Goal: Information Seeking & Learning: Learn about a topic

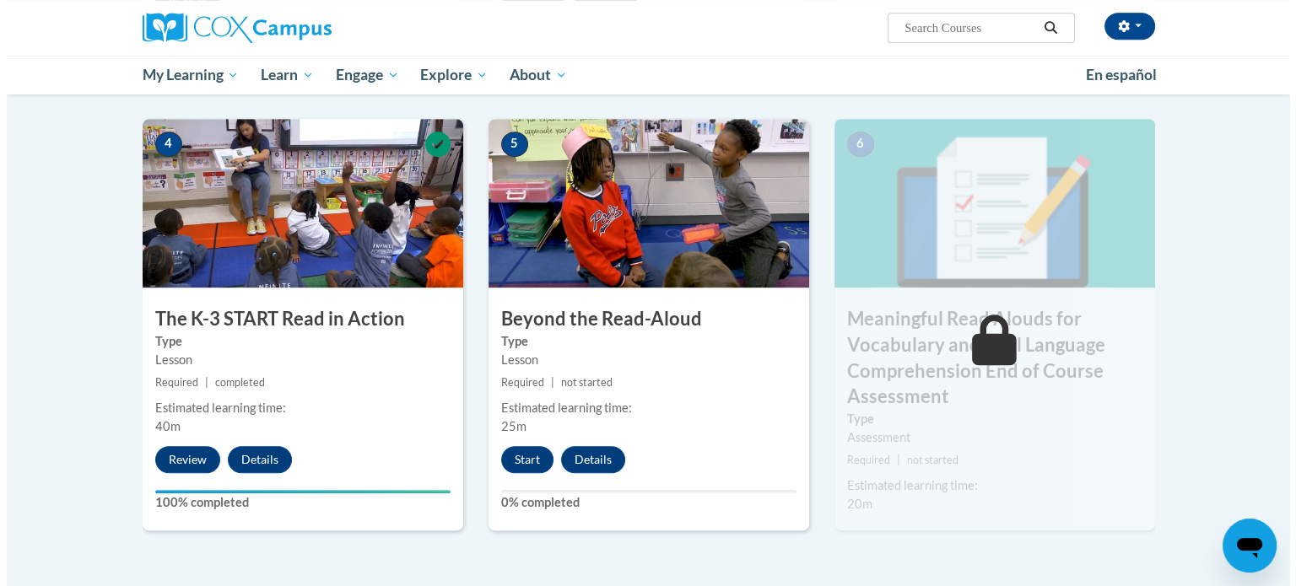
scroll to position [830, 0]
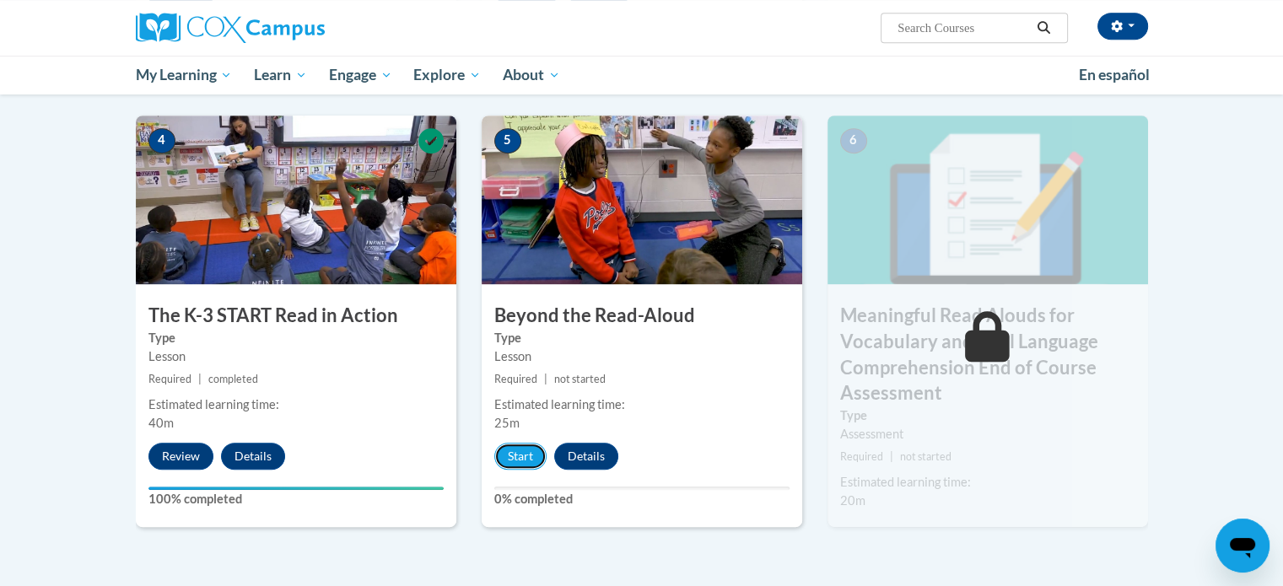
click at [530, 463] on button "Start" at bounding box center [520, 456] width 52 height 27
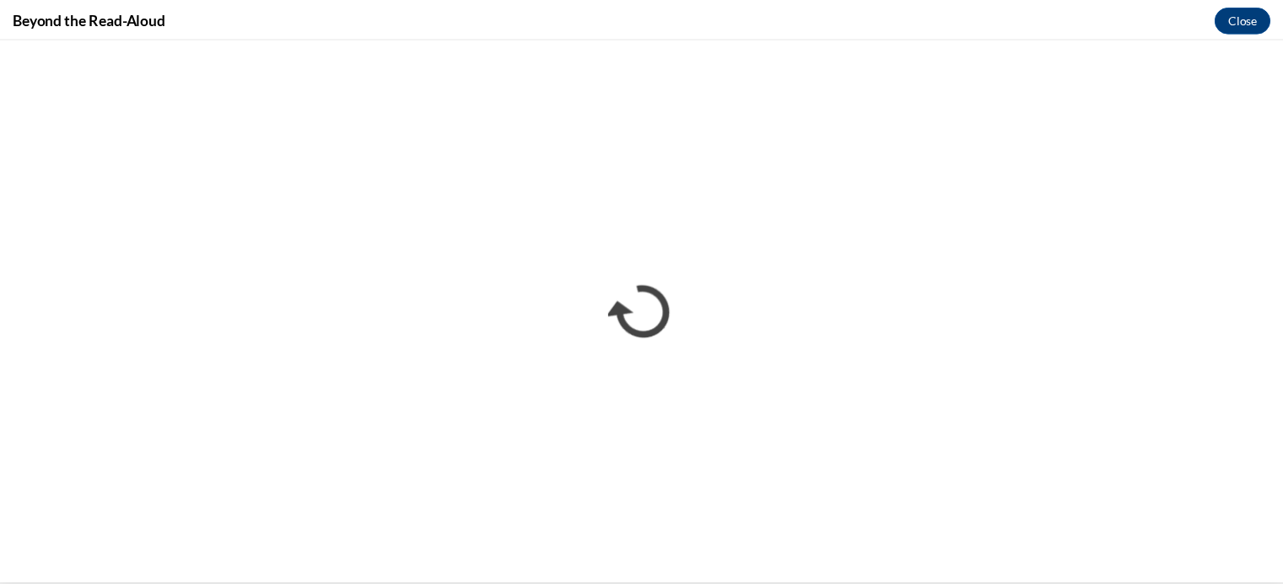
scroll to position [0, 0]
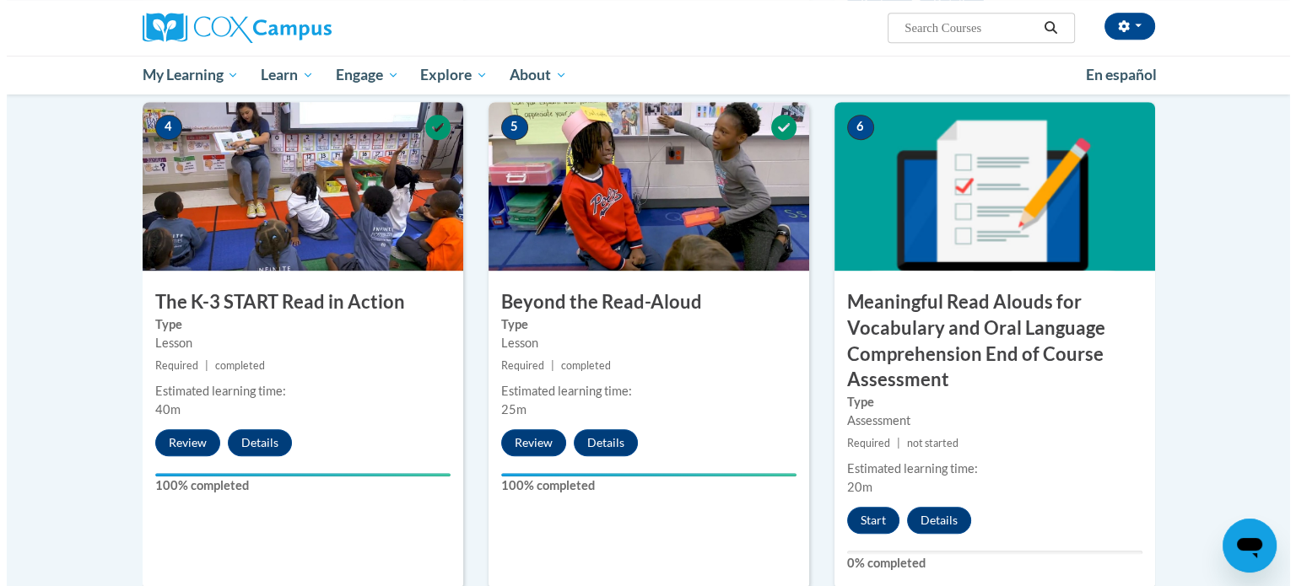
scroll to position [928, 0]
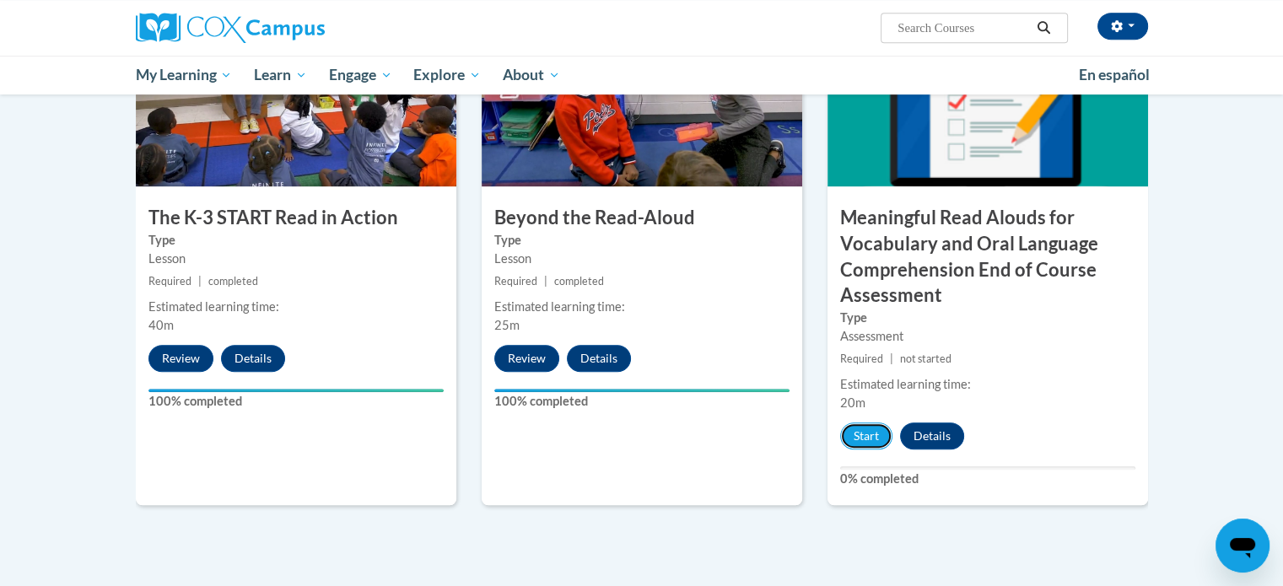
click at [867, 438] on button "Start" at bounding box center [866, 436] width 52 height 27
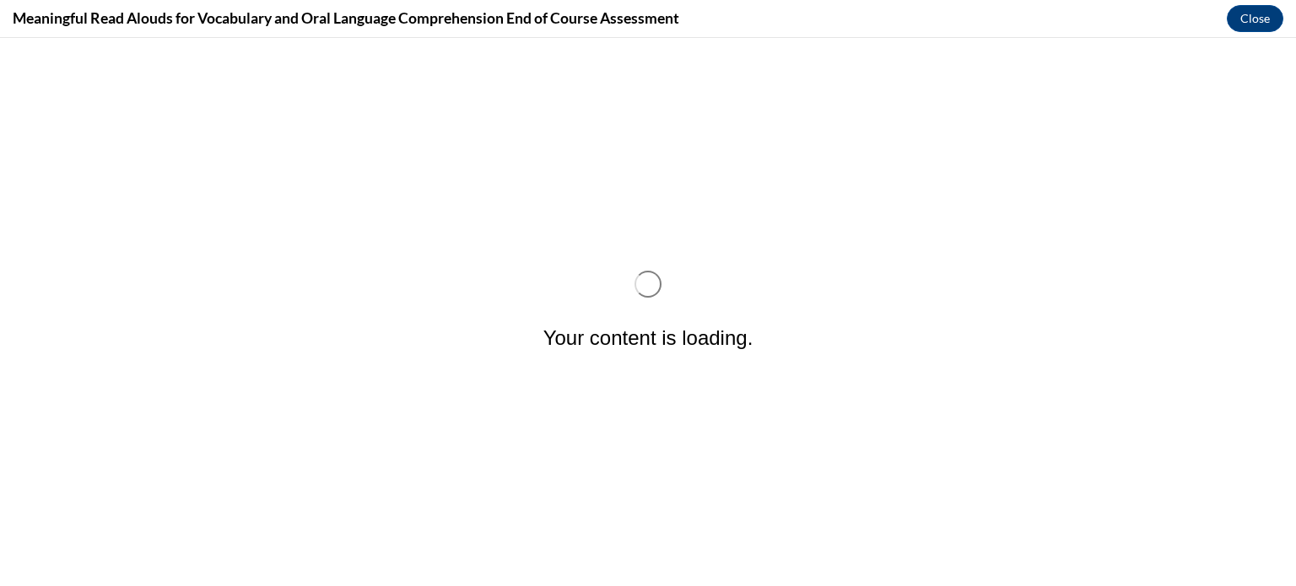
scroll to position [0, 0]
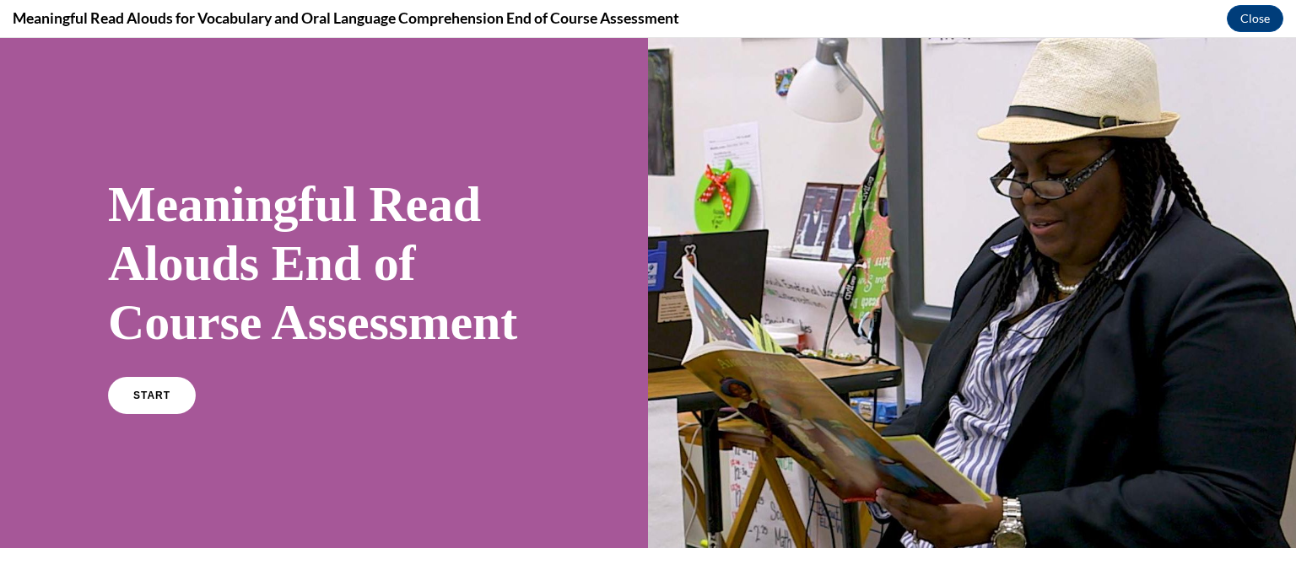
click at [138, 402] on span "START" at bounding box center [151, 396] width 37 height 12
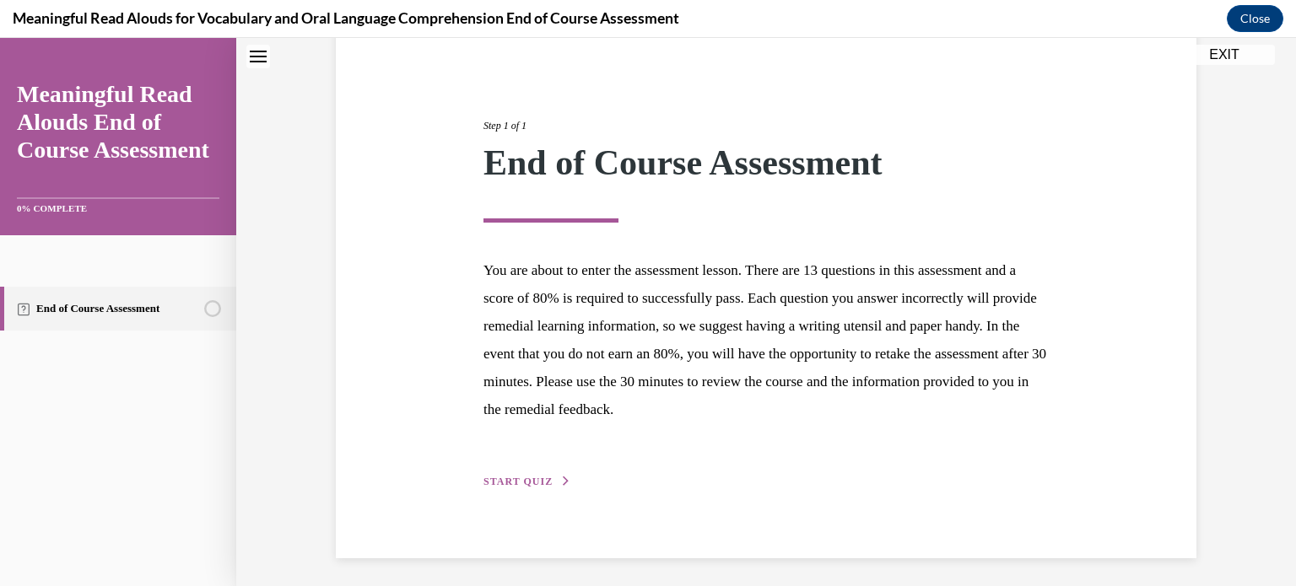
scroll to position [159, 0]
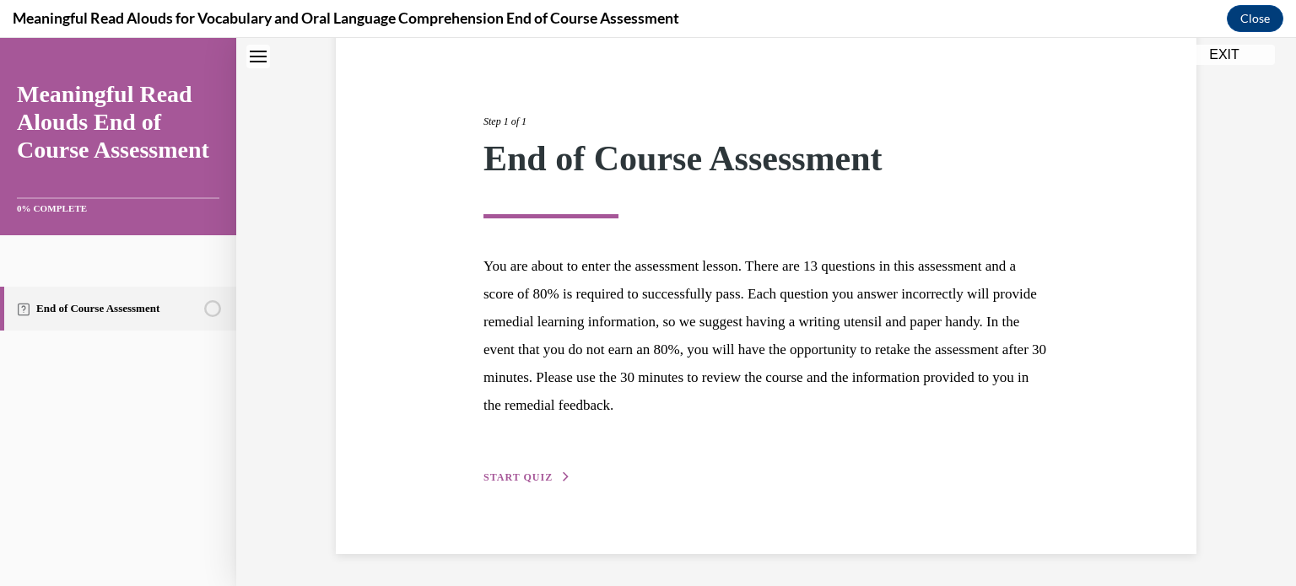
click at [515, 467] on div "Step 1 of 1 End of Course Assessment You are about to enter the assessment less…" at bounding box center [766, 281] width 590 height 412
click at [515, 472] on span "START QUIZ" at bounding box center [517, 478] width 69 height 12
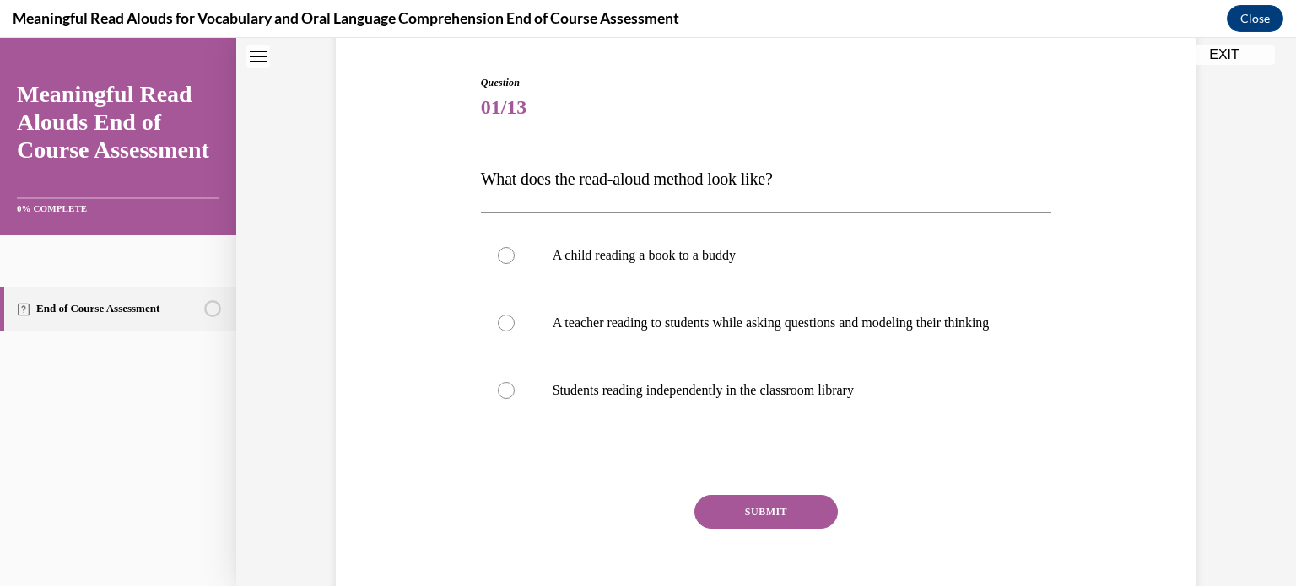
click at [631, 353] on label "A teacher reading to students while asking questions and modeling their thinking" at bounding box center [766, 322] width 571 height 67
click at [515, 332] on input "A teacher reading to students while asking questions and modeling their thinking" at bounding box center [506, 323] width 17 height 17
radio input "true"
click at [768, 529] on button "SUBMIT" at bounding box center [765, 512] width 143 height 34
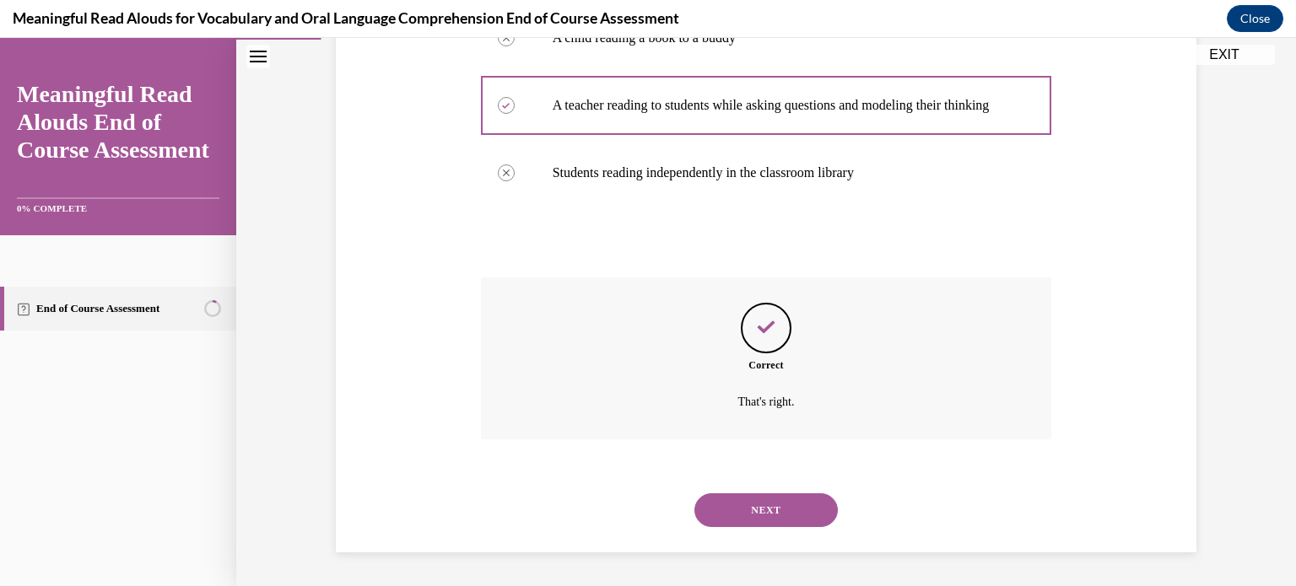
scroll to position [393, 0]
click at [779, 495] on button "NEXT" at bounding box center [765, 510] width 143 height 34
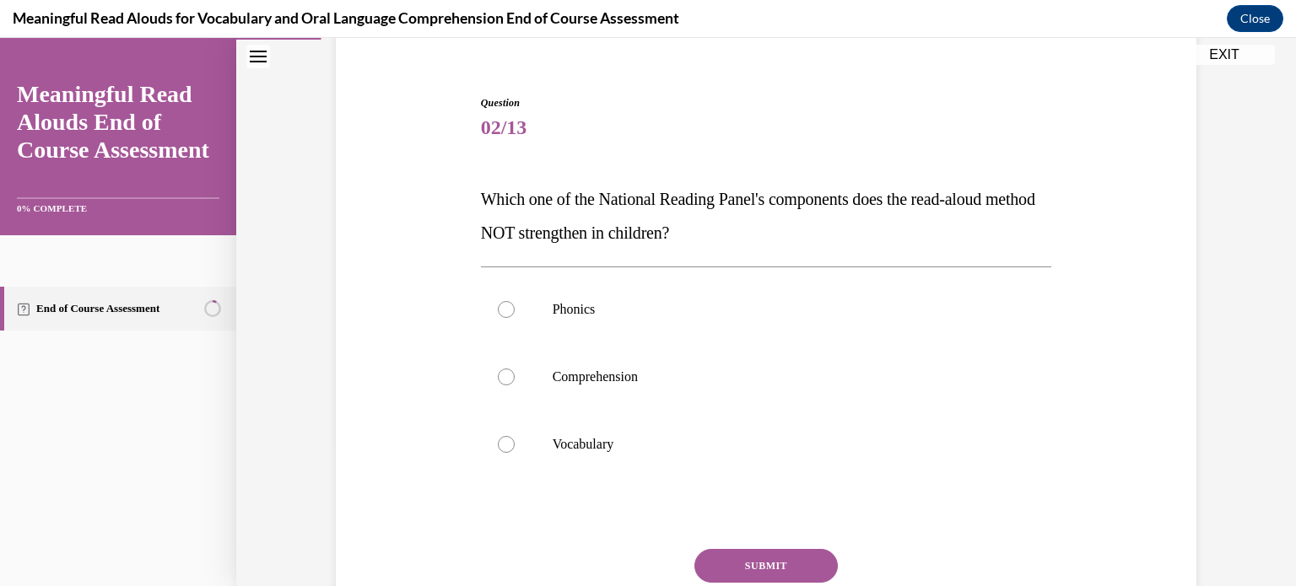
scroll to position [169, 0]
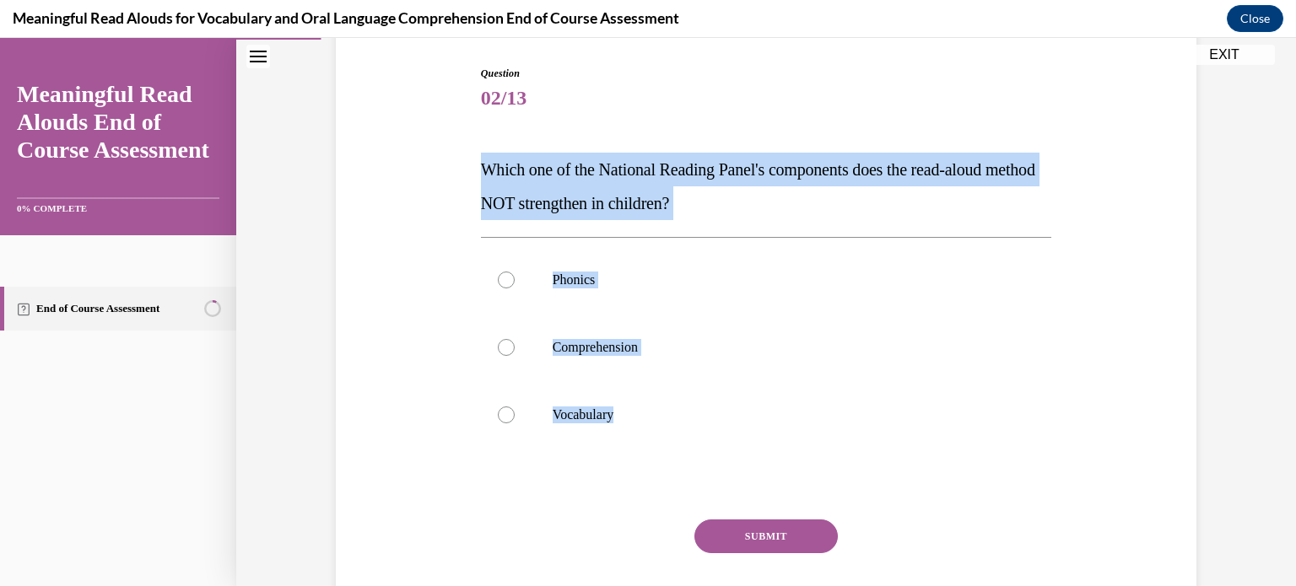
drag, startPoint x: 466, startPoint y: 156, endPoint x: 631, endPoint y: 411, distance: 303.7
click at [631, 411] on div "Question 02/13 Which one of the National Reading Panel's components does the re…" at bounding box center [766, 336] width 869 height 643
copy div "Which one of the National Reading Panel's components does the read-aloud method…"
click at [511, 271] on label "Phonics" at bounding box center [766, 279] width 571 height 67
click at [511, 272] on input "Phonics" at bounding box center [506, 280] width 17 height 17
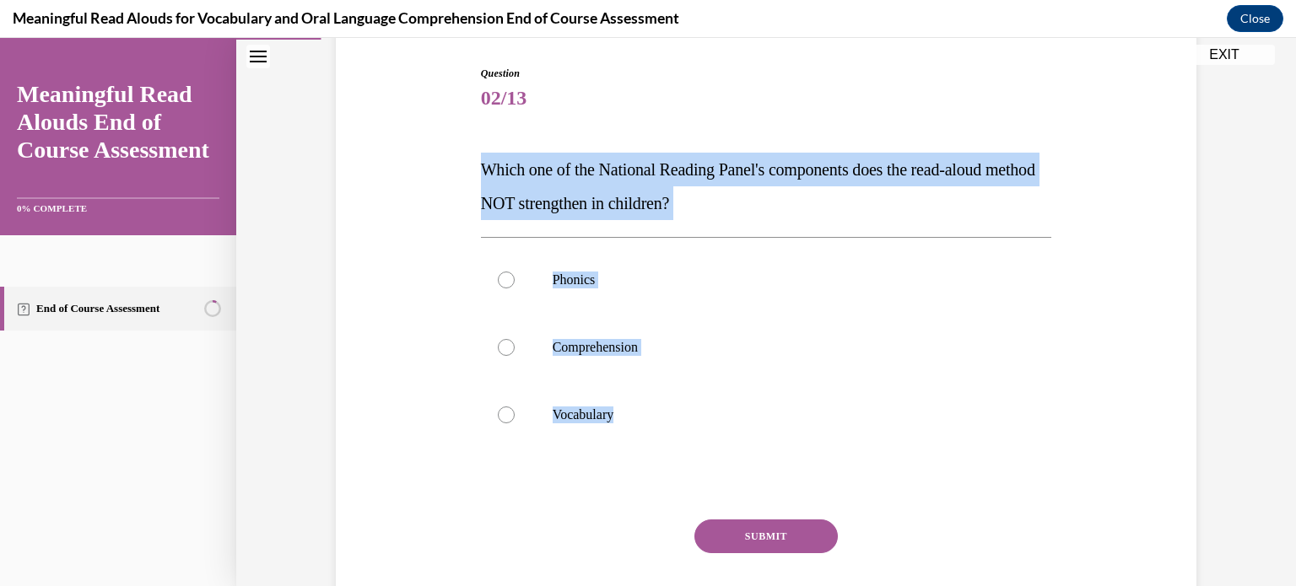
radio input "true"
click at [742, 536] on button "SUBMIT" at bounding box center [765, 537] width 143 height 34
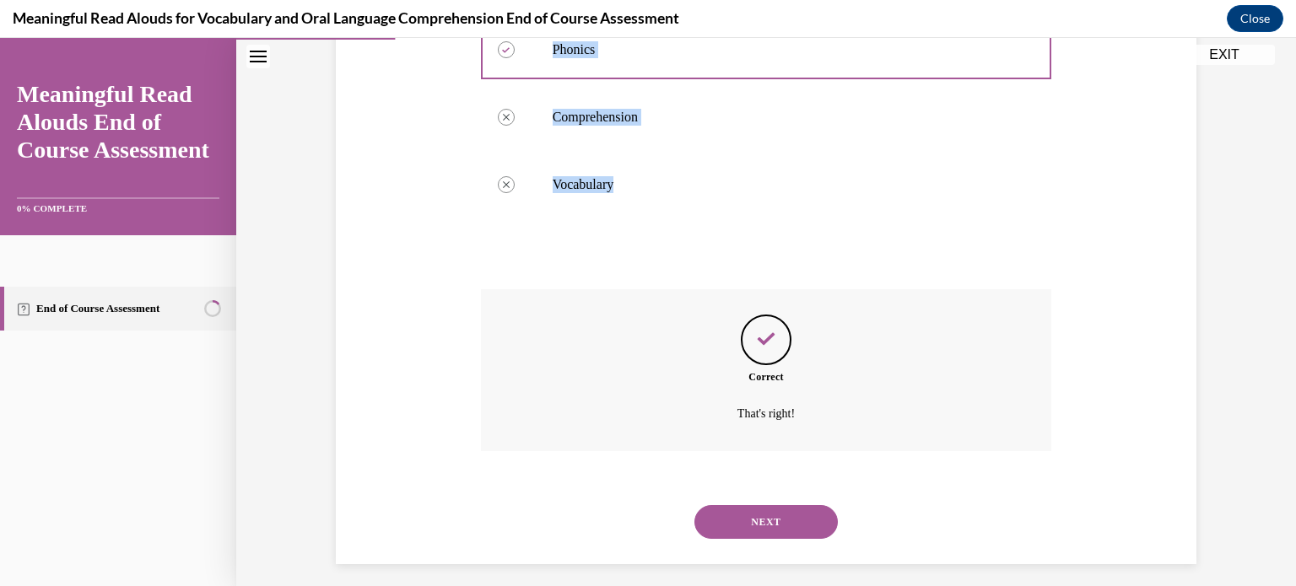
scroll to position [410, 0]
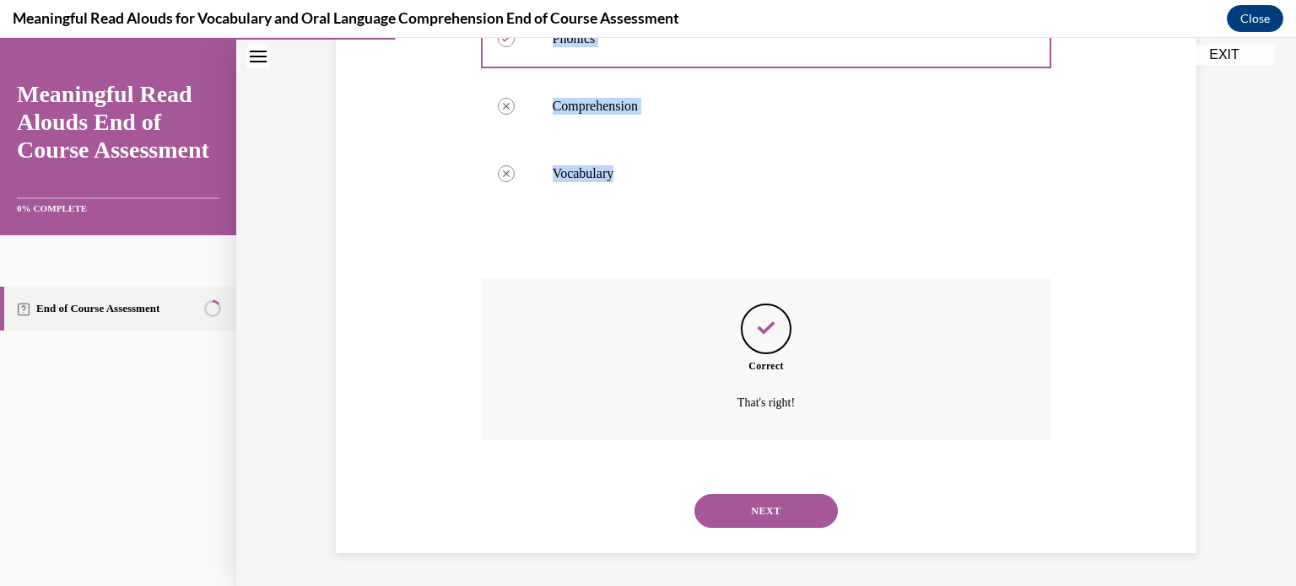
click at [771, 517] on button "NEXT" at bounding box center [765, 511] width 143 height 34
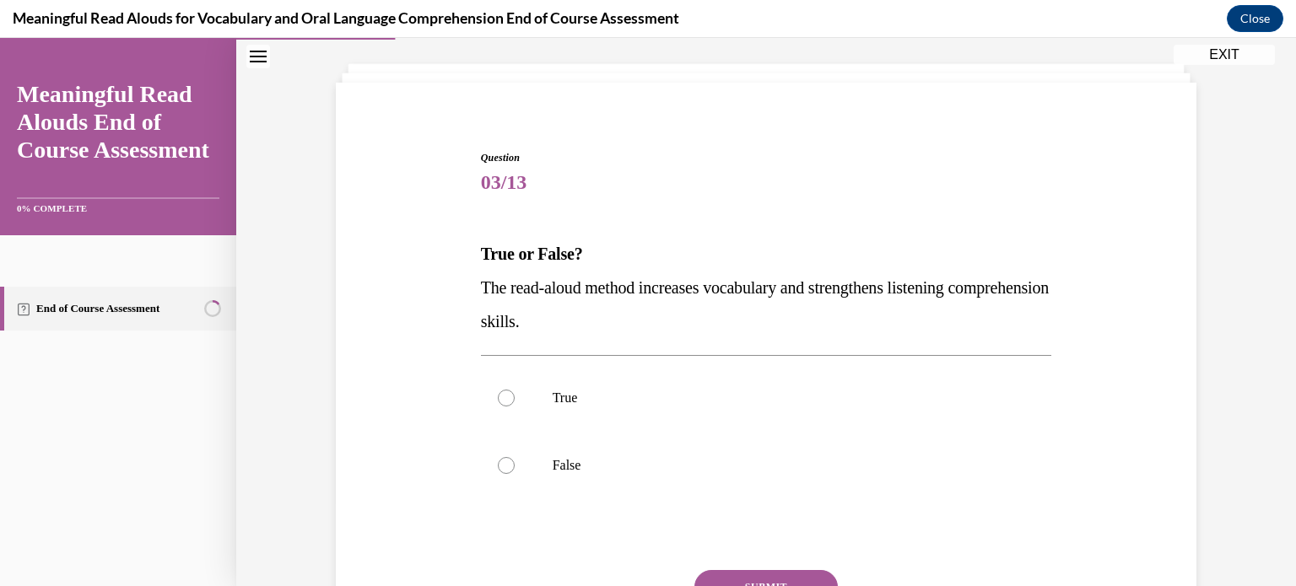
scroll to position [169, 0]
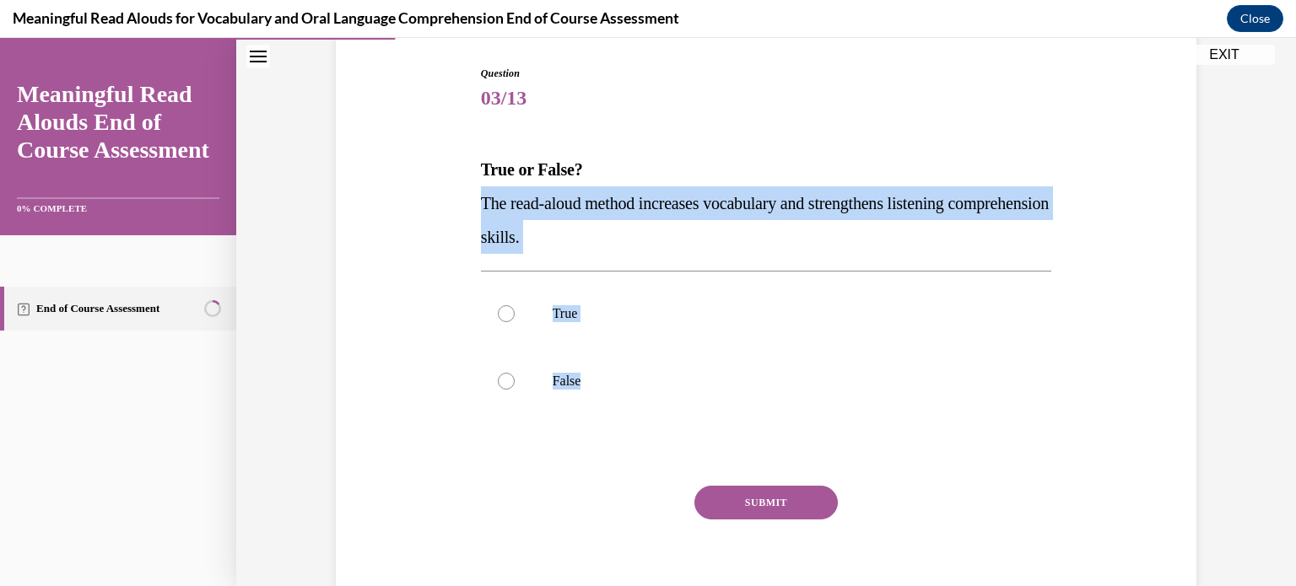
drag, startPoint x: 465, startPoint y: 192, endPoint x: 604, endPoint y: 382, distance: 235.4
click at [604, 382] on div "Question 03/13 True or False? The read-aloud method increases vocabulary and st…" at bounding box center [766, 319] width 869 height 609
copy div "The read-aloud method increases vocabulary and strengthens listening comprehens…"
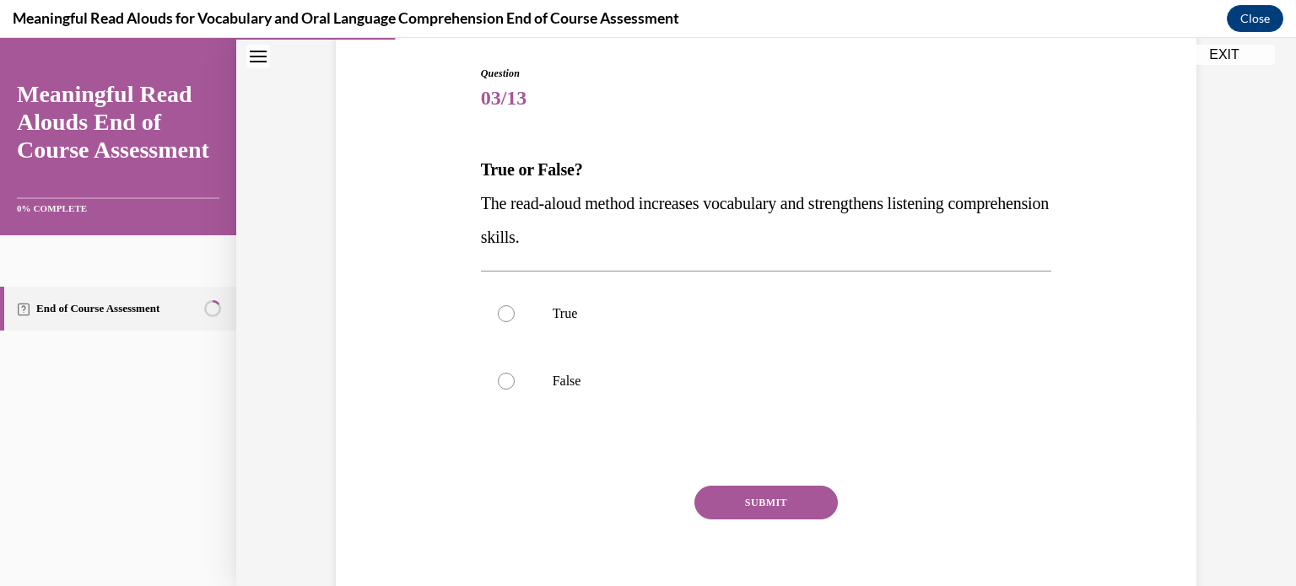
click at [658, 121] on div "Question 03/13 True or False? The read-aloud method increases vocabulary and st…" at bounding box center [766, 345] width 571 height 558
click at [628, 303] on label "True" at bounding box center [766, 313] width 571 height 67
click at [515, 305] on input "True" at bounding box center [506, 313] width 17 height 17
radio input "true"
click at [778, 496] on button "SUBMIT" at bounding box center [765, 503] width 143 height 34
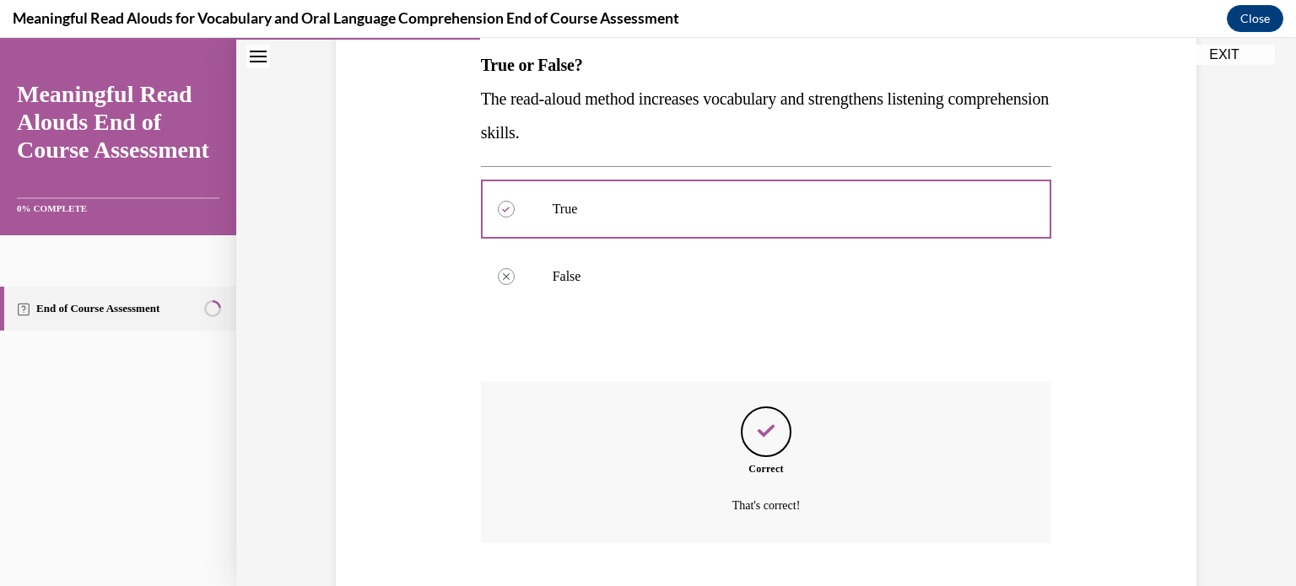
scroll to position [376, 0]
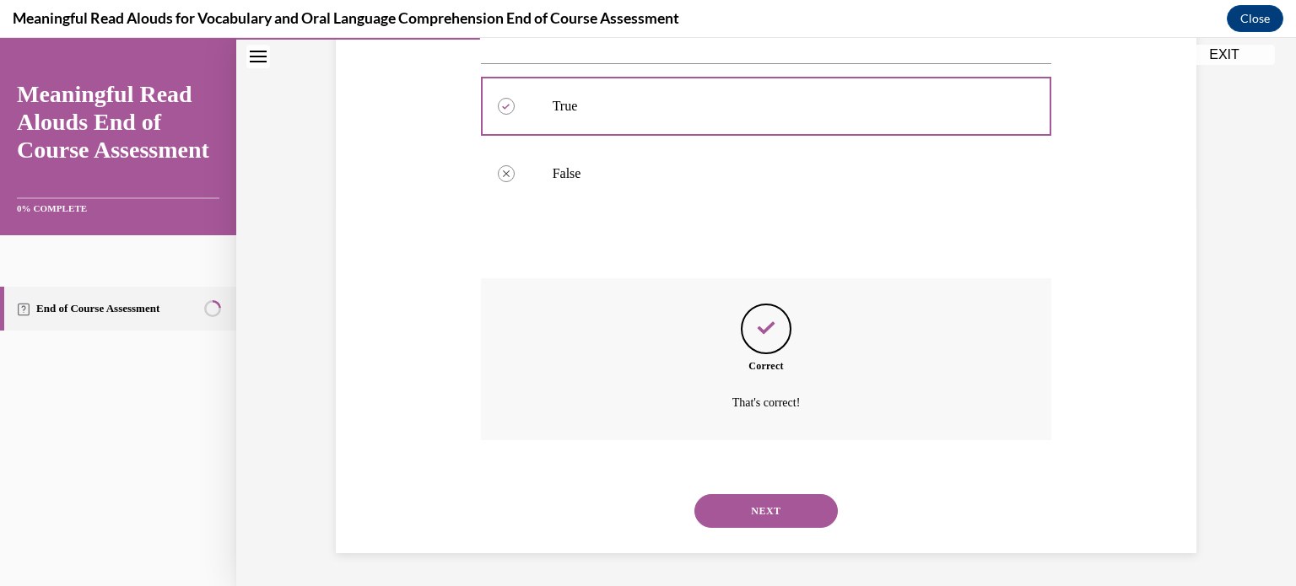
click at [793, 509] on button "NEXT" at bounding box center [765, 511] width 143 height 34
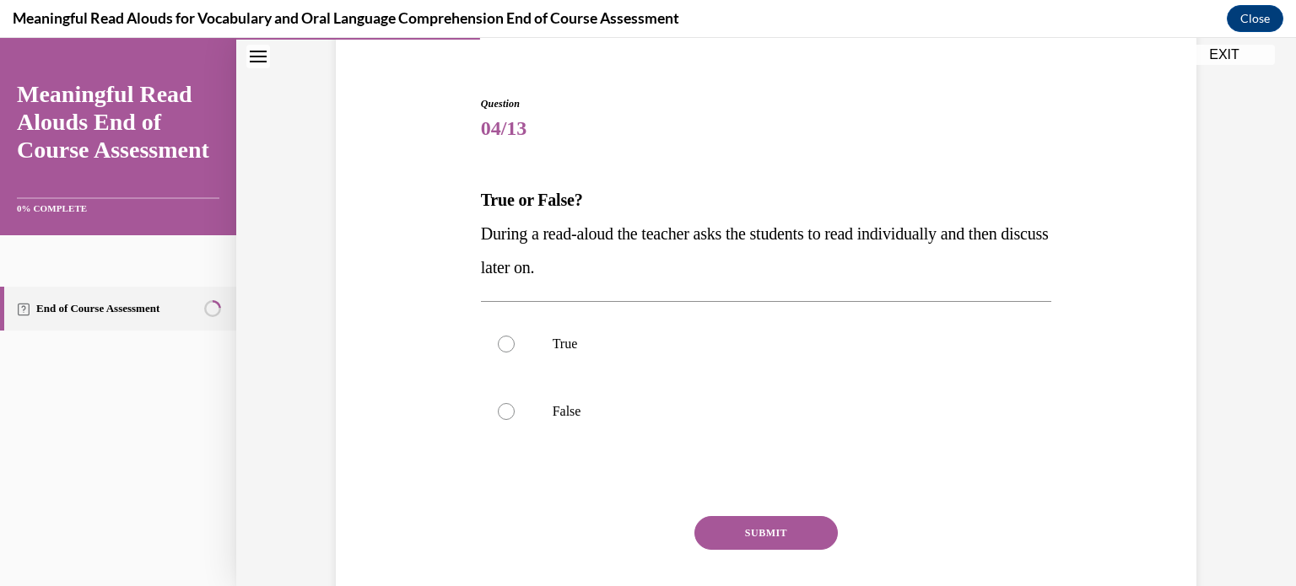
scroll to position [169, 0]
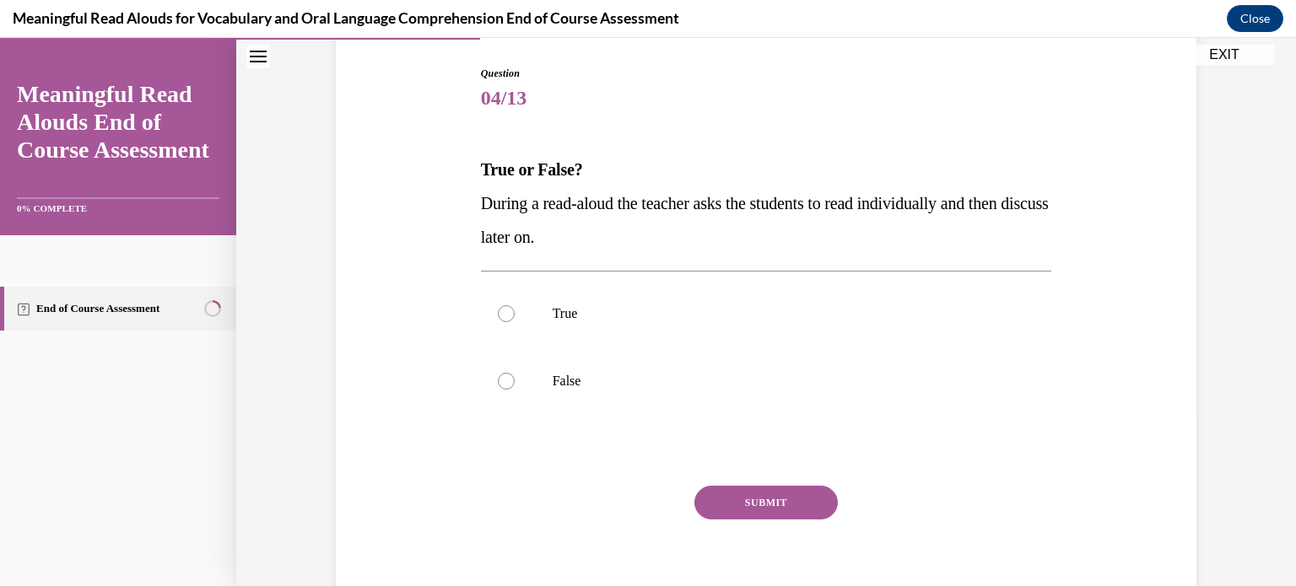
click at [662, 438] on div "Question 04/13 True or False? During a read-aloud the teacher asks the students…" at bounding box center [766, 345] width 571 height 558
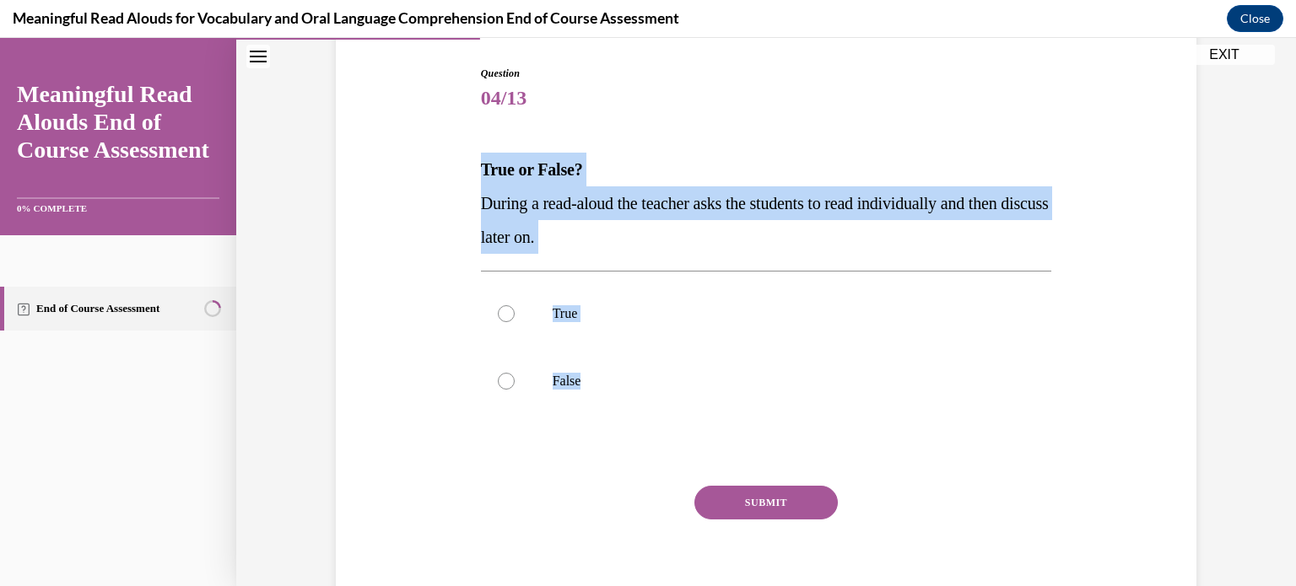
drag, startPoint x: 467, startPoint y: 165, endPoint x: 580, endPoint y: 380, distance: 243.0
click at [580, 380] on div "Question 04/13 True or False? During a read-aloud the teacher asks the students…" at bounding box center [766, 319] width 869 height 609
copy div "True or False? During a read-aloud the teacher asks the students to read indivi…"
click at [590, 390] on label "False" at bounding box center [766, 381] width 571 height 67
click at [515, 390] on input "False" at bounding box center [506, 381] width 17 height 17
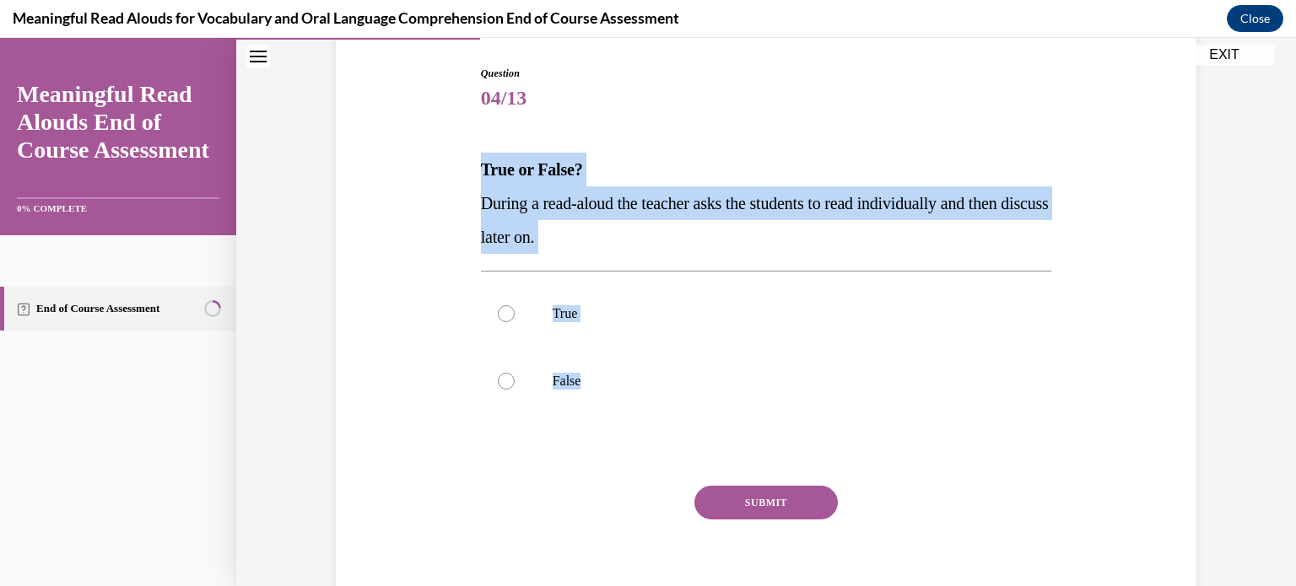
radio input "true"
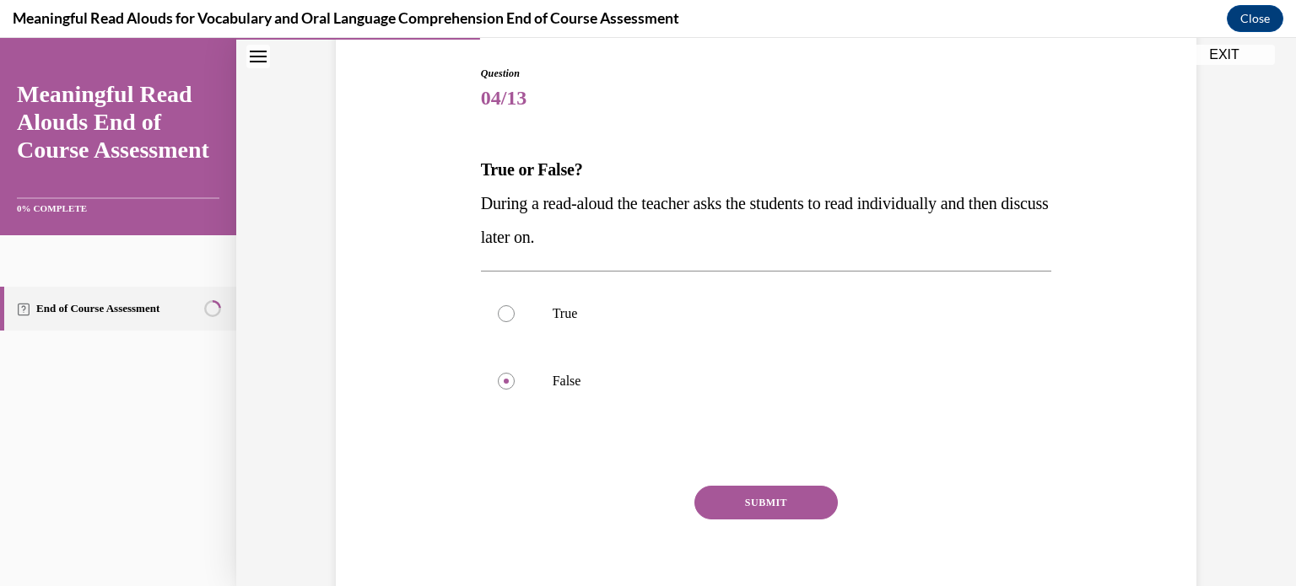
click at [805, 509] on button "SUBMIT" at bounding box center [765, 503] width 143 height 34
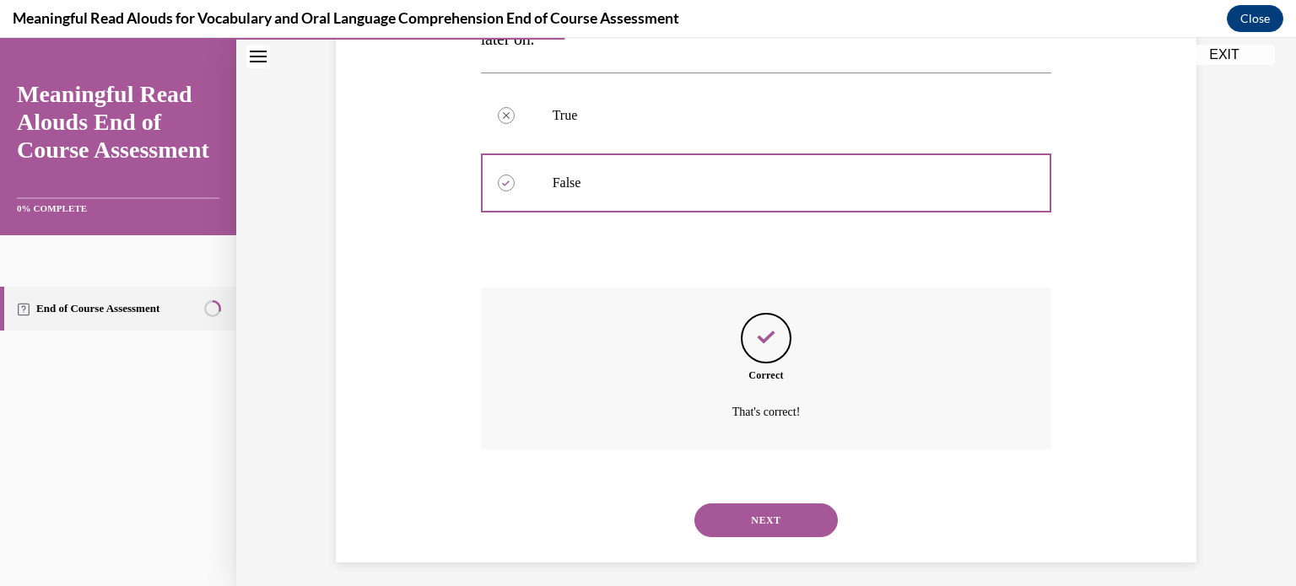
scroll to position [376, 0]
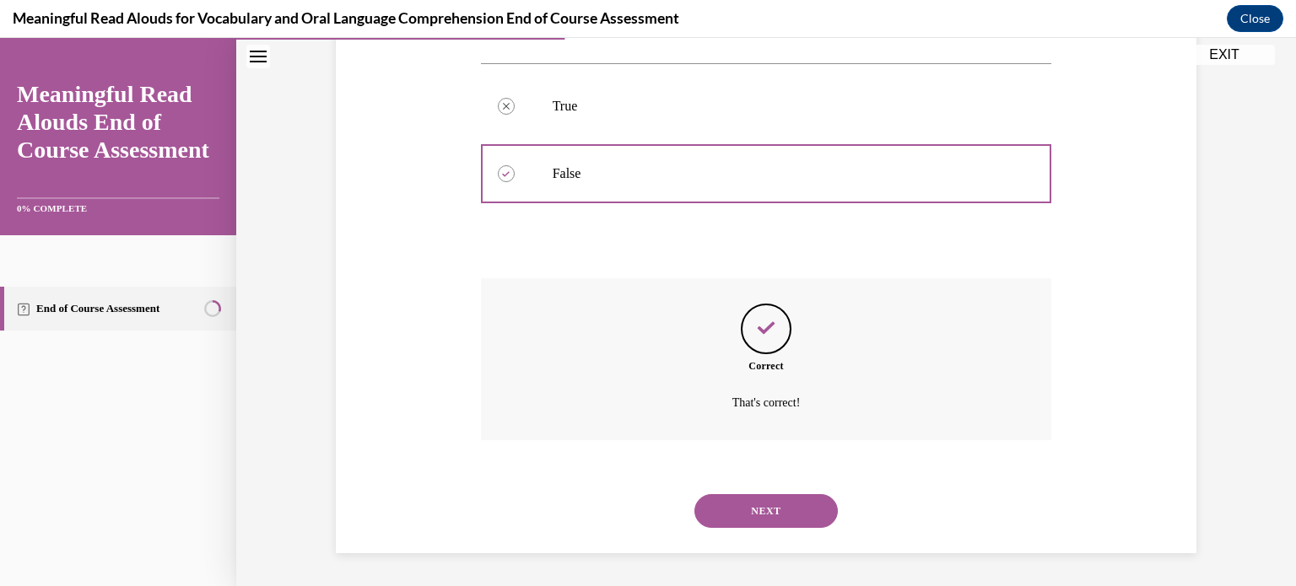
click at [769, 514] on button "NEXT" at bounding box center [765, 511] width 143 height 34
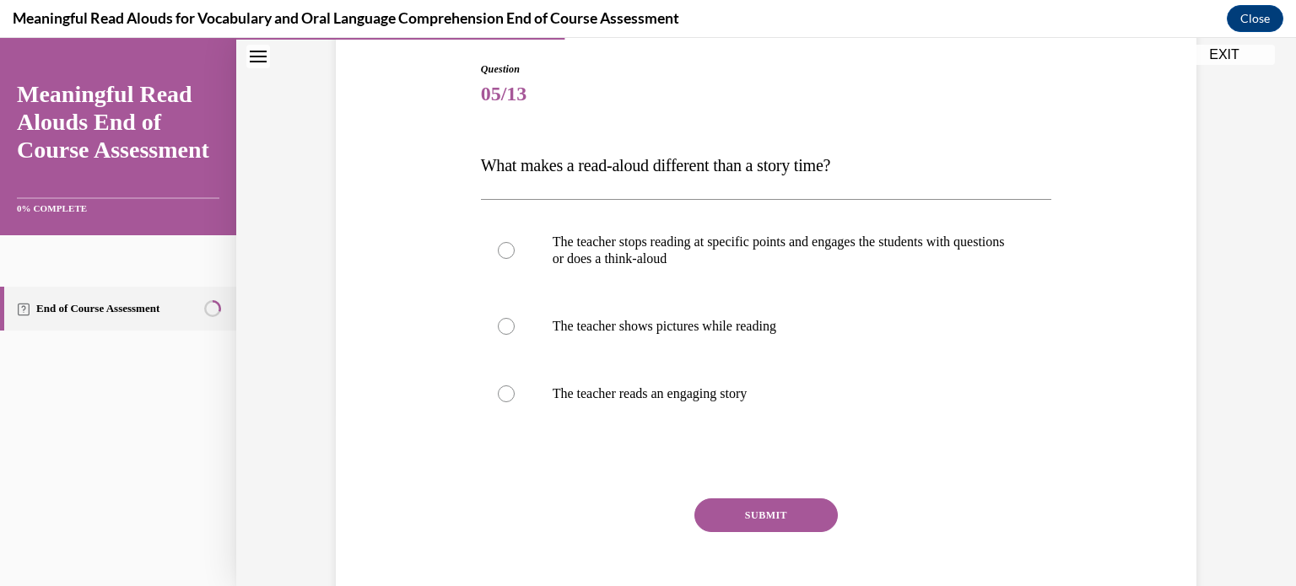
scroll to position [253, 0]
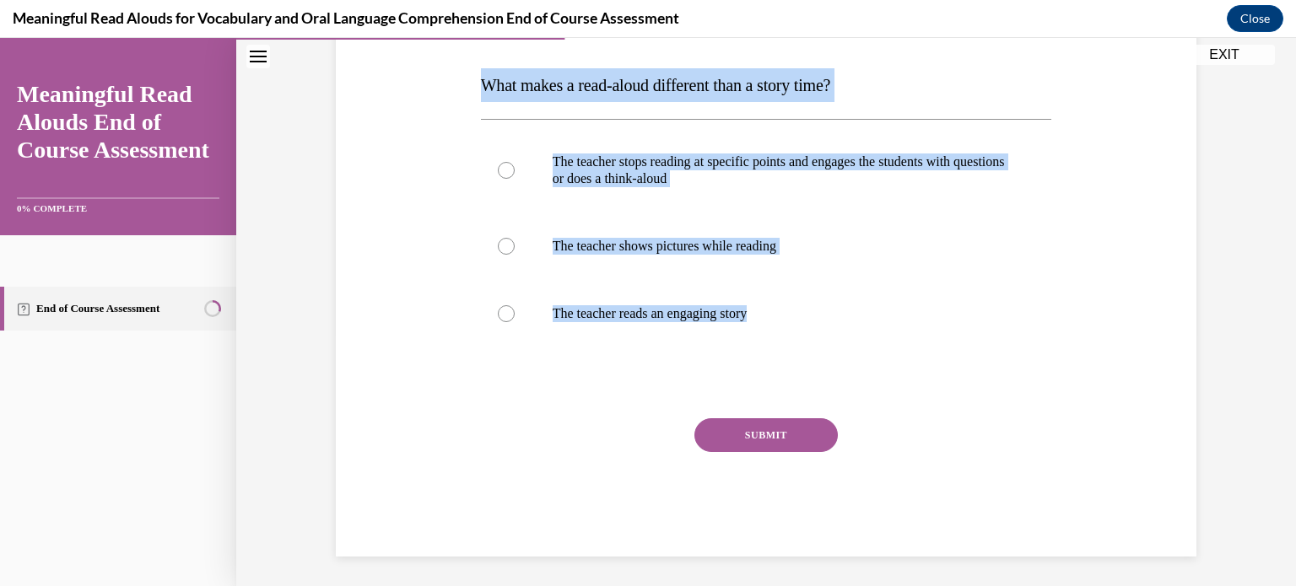
drag, startPoint x: 476, startPoint y: 80, endPoint x: 803, endPoint y: 308, distance: 398.8
click at [803, 308] on div "Question 05/13 What makes a read-aloud different than a story time? The teacher…" at bounding box center [766, 268] width 571 height 575
copy div "What makes a read-aloud different than a story time? The teacher stops reading …"
click at [315, 240] on div "Question 05/13 What makes a read-aloud different than a story time? The teacher…" at bounding box center [766, 214] width 1060 height 752
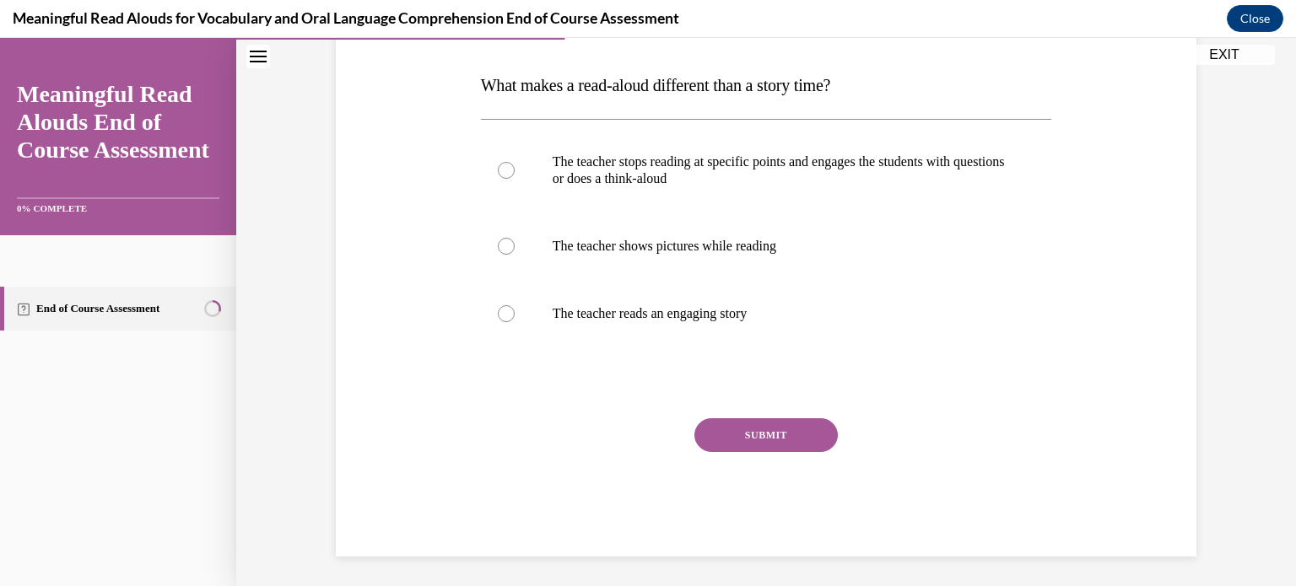
click at [679, 181] on p "The teacher stops reading at specific points and engages the students with ques…" at bounding box center [781, 171] width 457 height 34
click at [515, 179] on input "The teacher stops reading at specific points and engages the students with ques…" at bounding box center [506, 170] width 17 height 17
radio input "true"
click at [734, 425] on button "SUBMIT" at bounding box center [765, 435] width 143 height 34
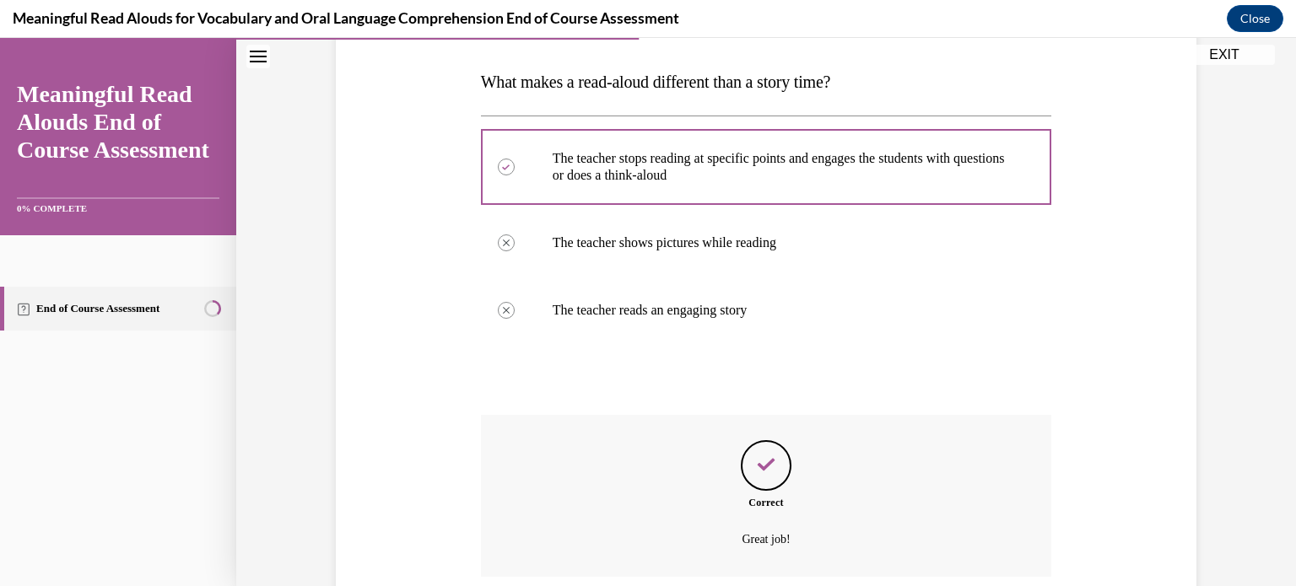
scroll to position [393, 0]
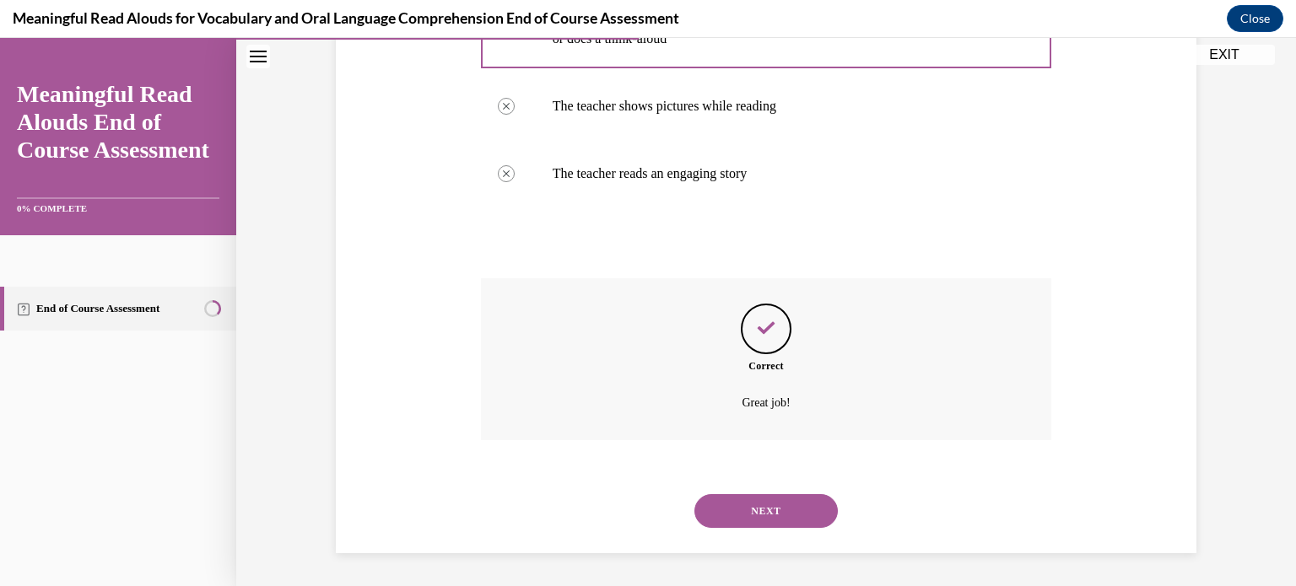
click at [782, 509] on button "NEXT" at bounding box center [765, 511] width 143 height 34
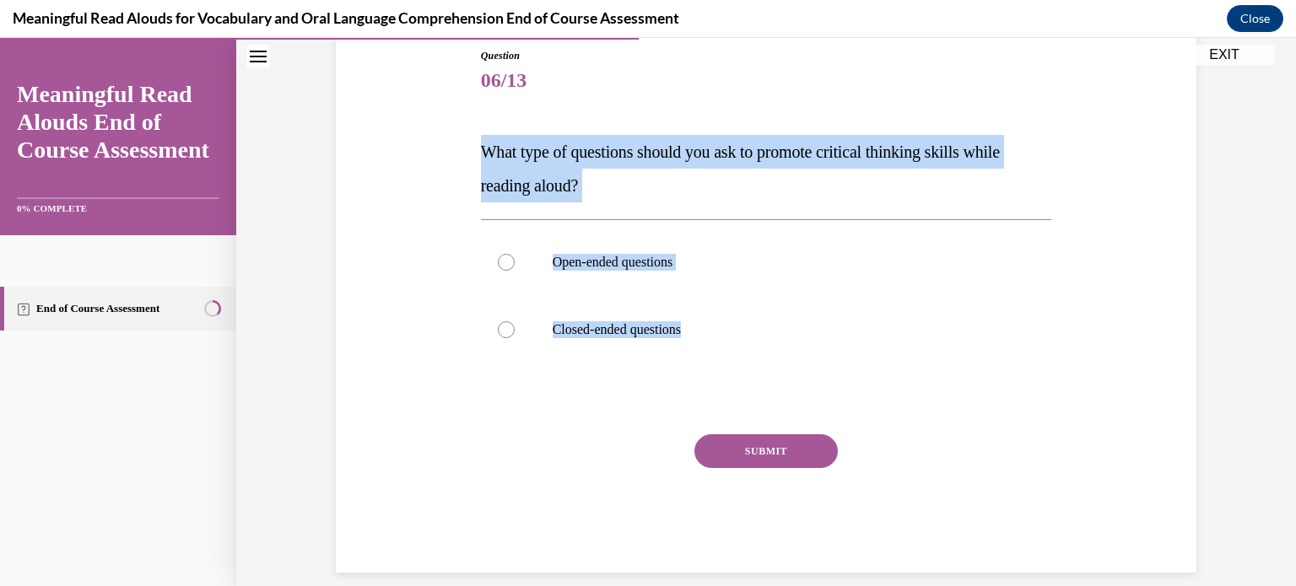
drag, startPoint x: 467, startPoint y: 144, endPoint x: 725, endPoint y: 341, distance: 323.8
click at [725, 341] on div "Question 06/13 What type of questions should you ask to promote critical thinki…" at bounding box center [766, 284] width 869 height 575
copy div "What type of questions should you ask to promote critical thinking skills while…"
click at [624, 178] on p "What type of questions should you ask to promote critical thinking skills while…" at bounding box center [766, 168] width 571 height 67
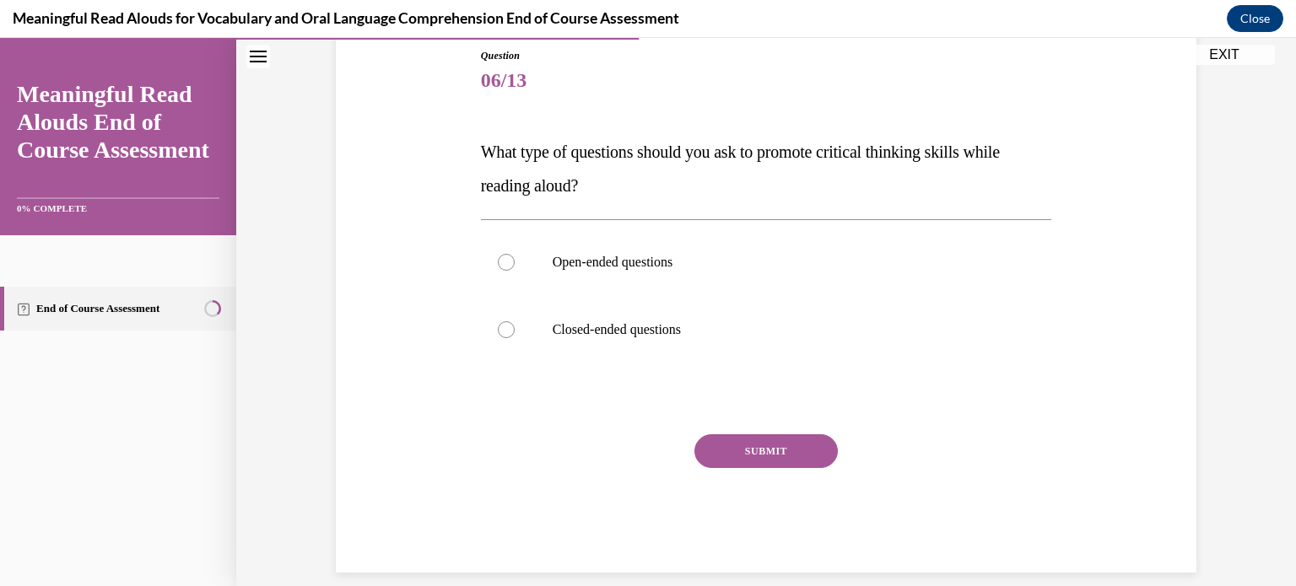
drag, startPoint x: 636, startPoint y: 266, endPoint x: 660, endPoint y: 320, distance: 58.9
click at [638, 266] on p "Open-ended questions" at bounding box center [781, 262] width 457 height 17
click at [515, 266] on input "Open-ended questions" at bounding box center [506, 262] width 17 height 17
radio input "true"
click at [726, 457] on button "SUBMIT" at bounding box center [765, 451] width 143 height 34
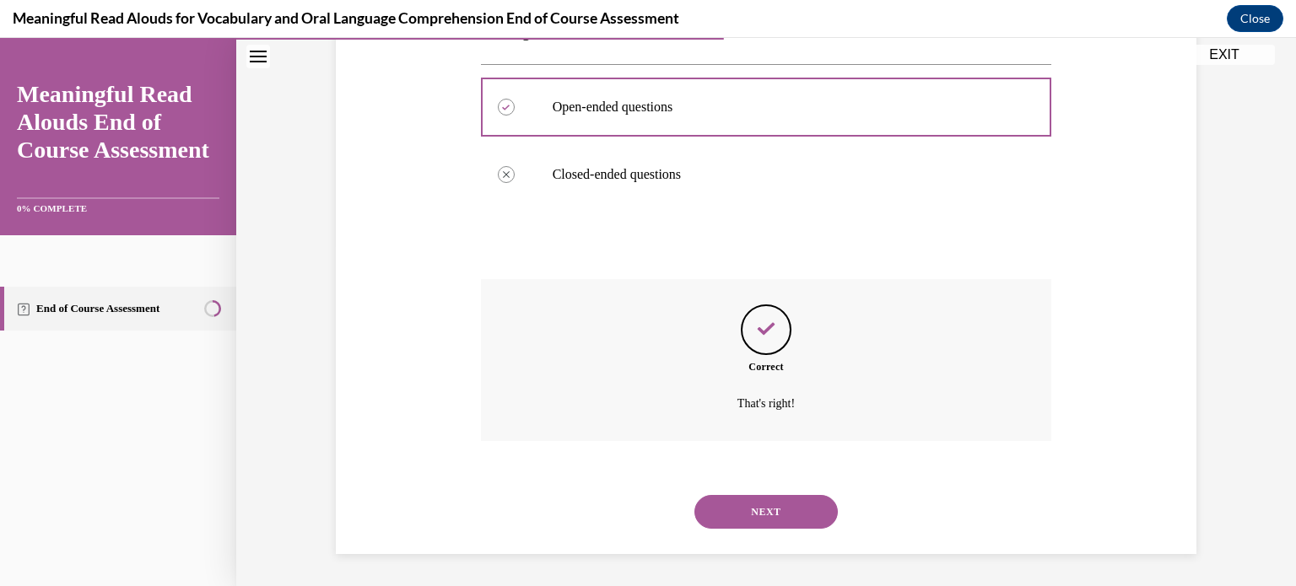
scroll to position [342, 0]
click at [773, 505] on button "NEXT" at bounding box center [765, 511] width 143 height 34
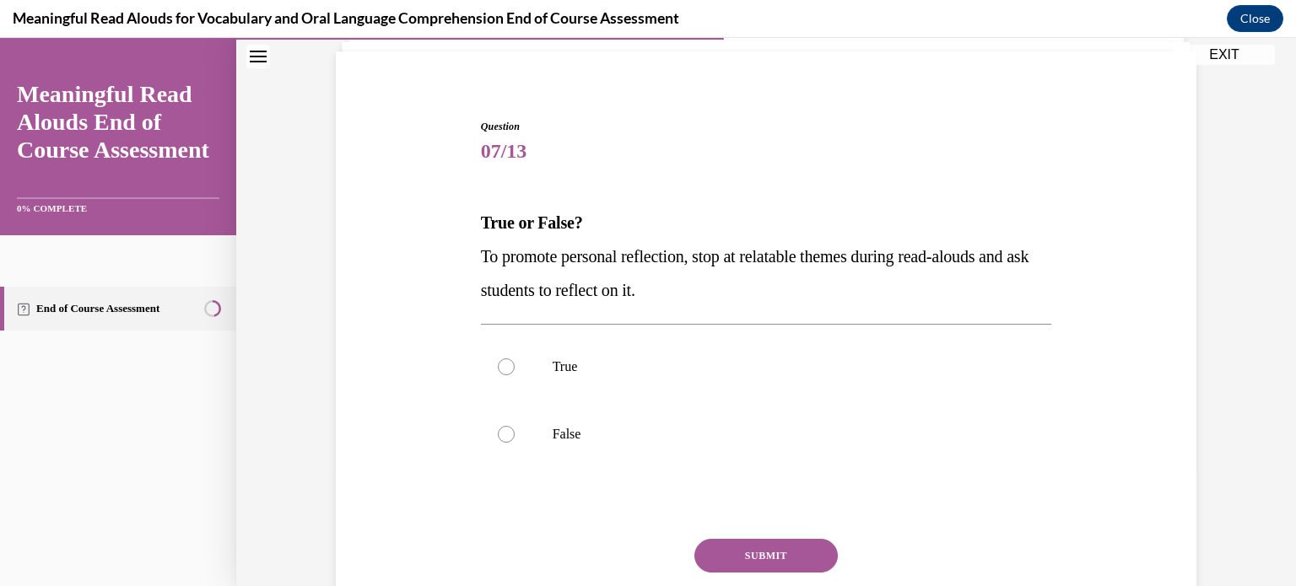
scroll to position [169, 0]
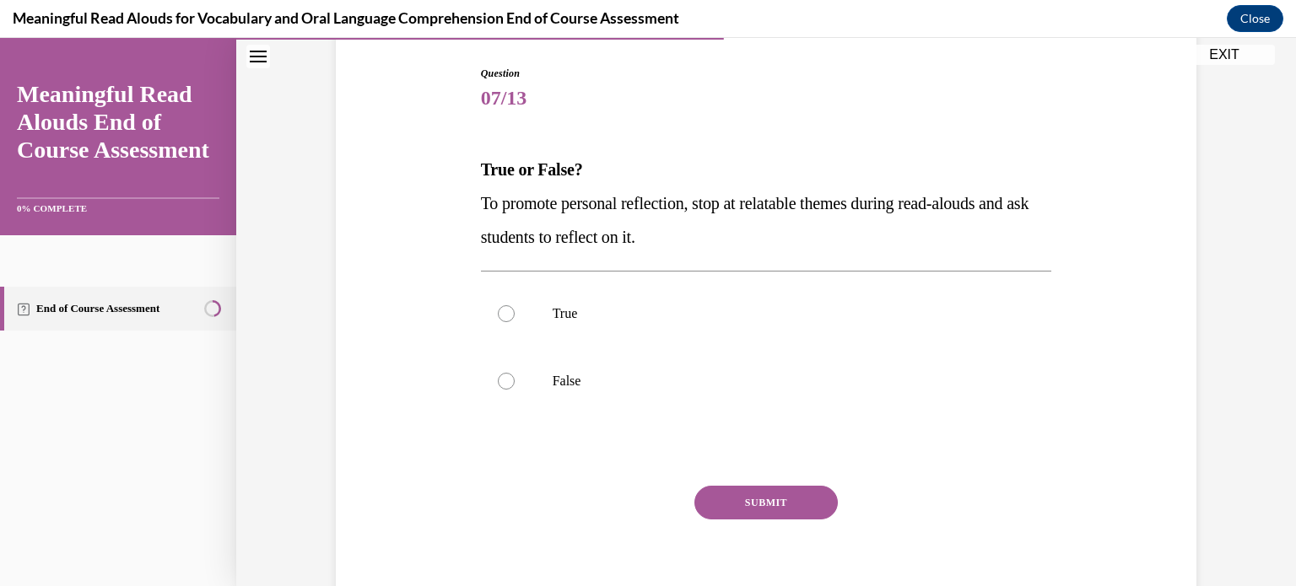
click at [629, 314] on p "True" at bounding box center [781, 313] width 457 height 17
click at [515, 314] on input "True" at bounding box center [506, 313] width 17 height 17
radio input "true"
click at [798, 488] on button "SUBMIT" at bounding box center [765, 503] width 143 height 34
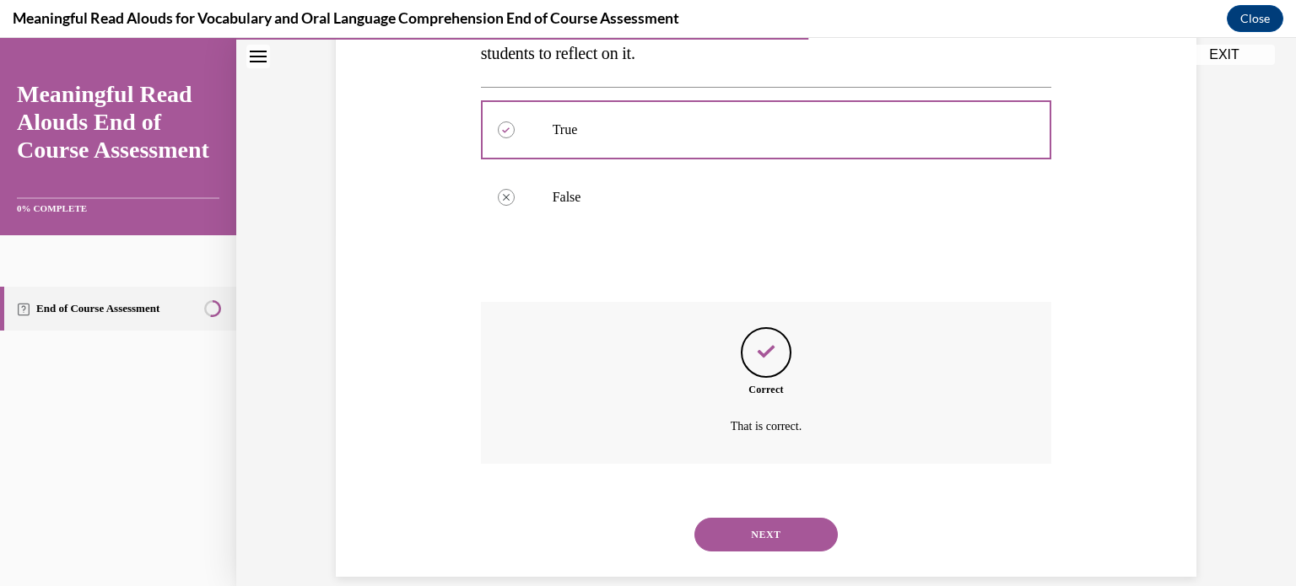
scroll to position [376, 0]
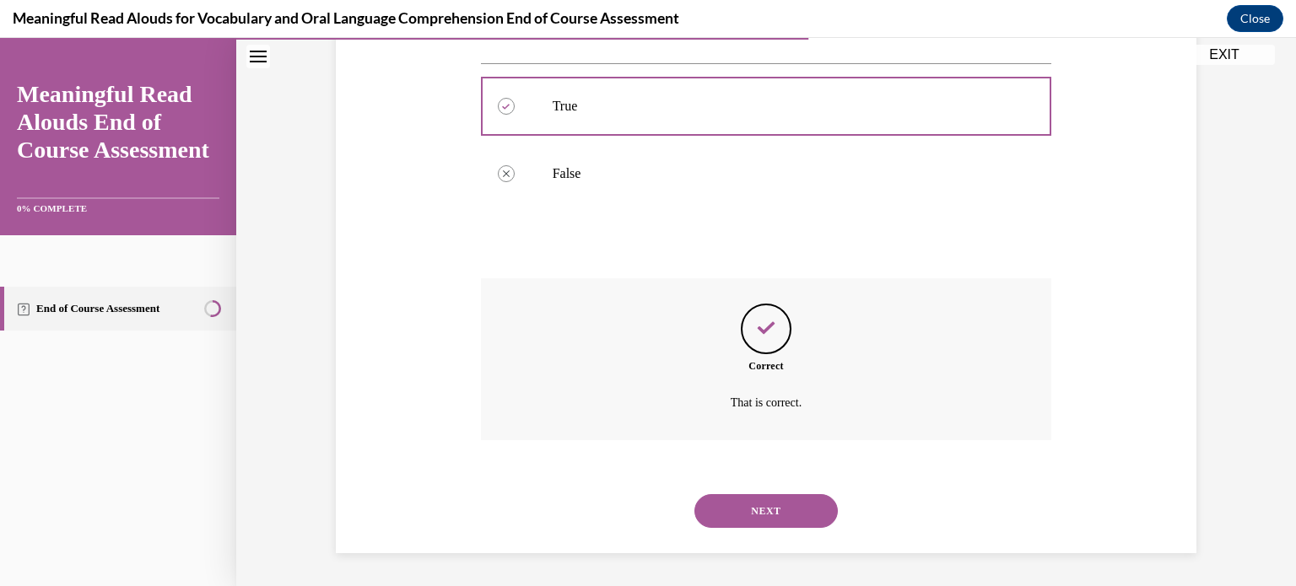
click at [786, 510] on button "NEXT" at bounding box center [765, 511] width 143 height 34
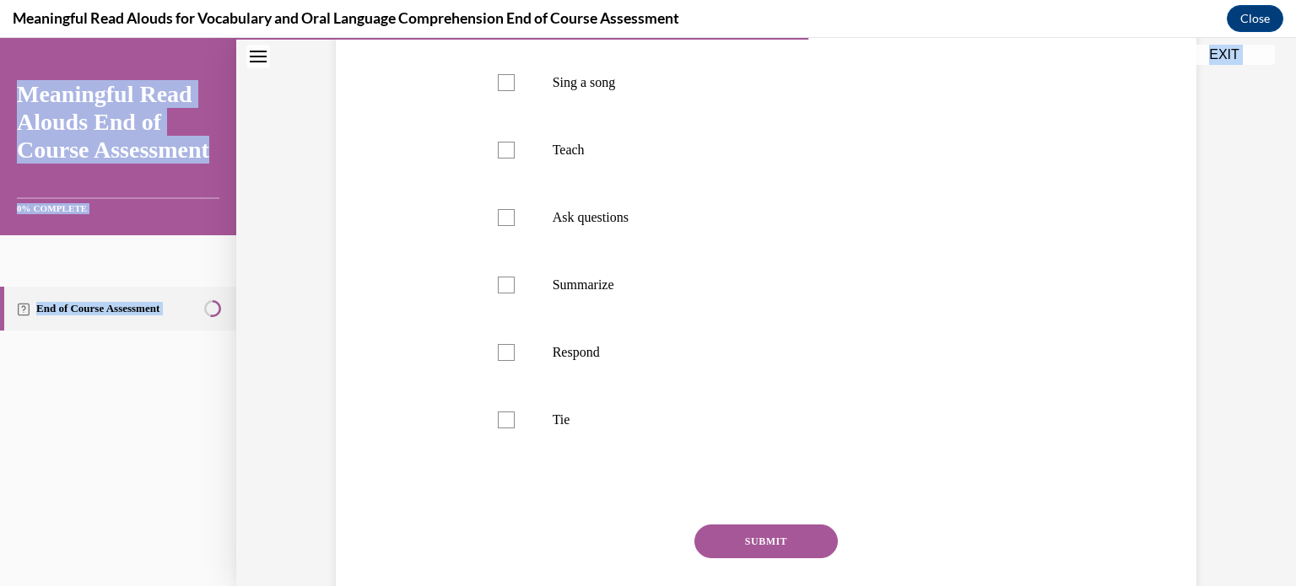
scroll to position [510, 0]
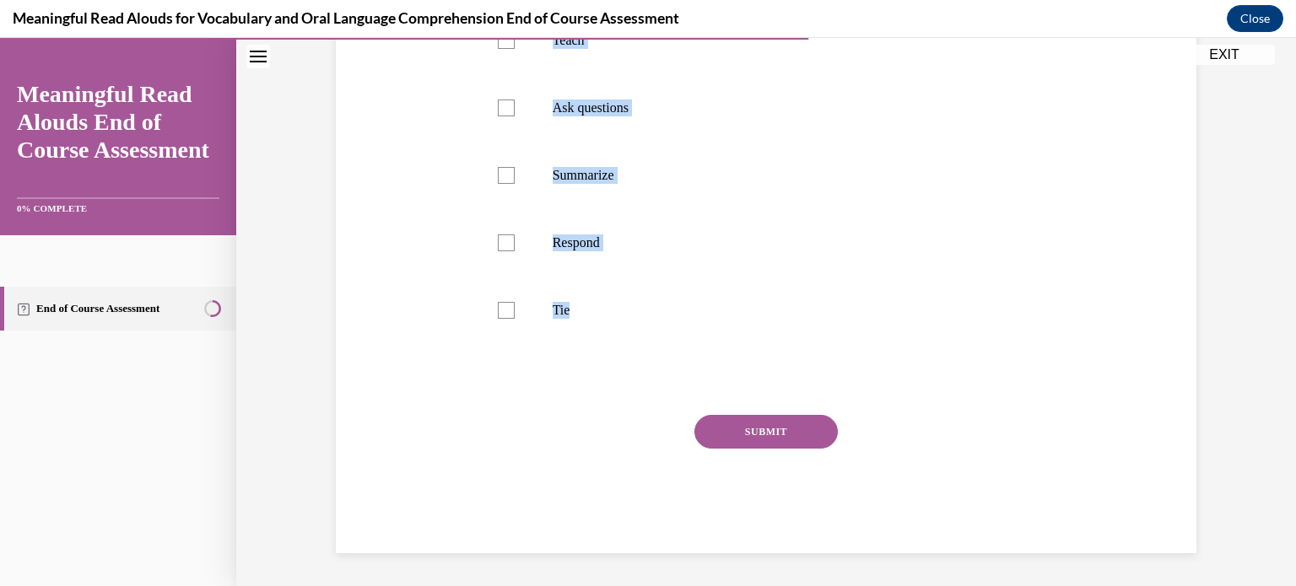
drag, startPoint x: 467, startPoint y: 164, endPoint x: 576, endPoint y: 322, distance: 191.6
click at [576, 322] on div "Question 08/13 Select the components that make up the K-3 START Read Framework.…" at bounding box center [766, 113] width 869 height 879
copy div "Select the components that make up the K-3 START Read Framework. State the purp…"
click at [421, 355] on div "Question 08/13 Select the components that make up the K-3 START Read Framework.…" at bounding box center [766, 113] width 869 height 879
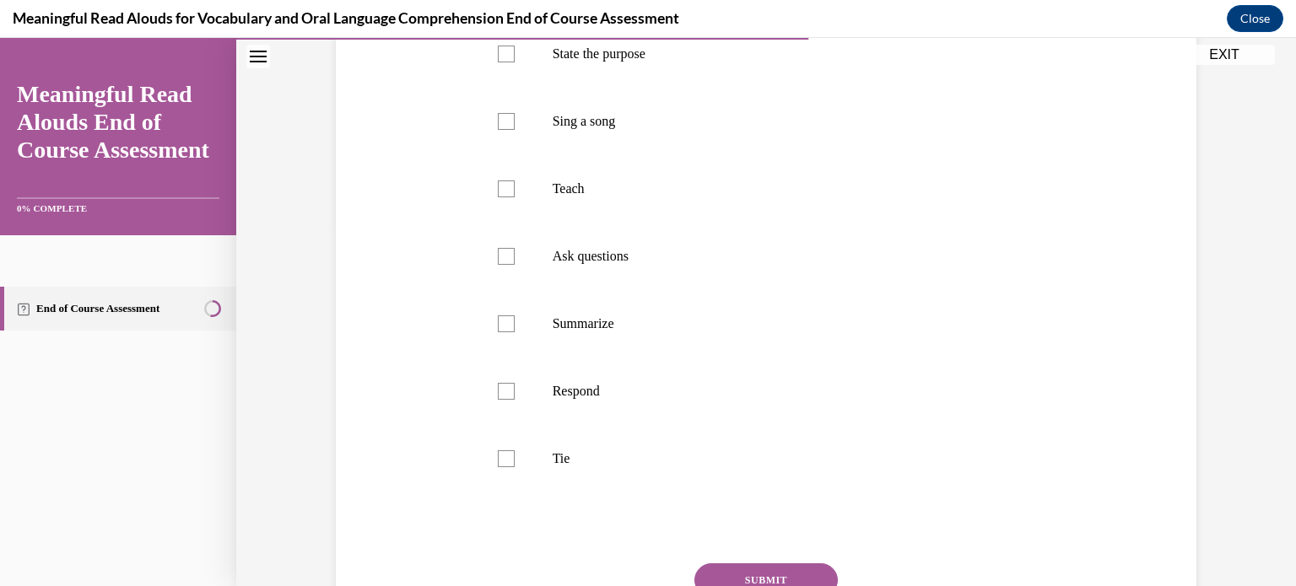
scroll to position [341, 0]
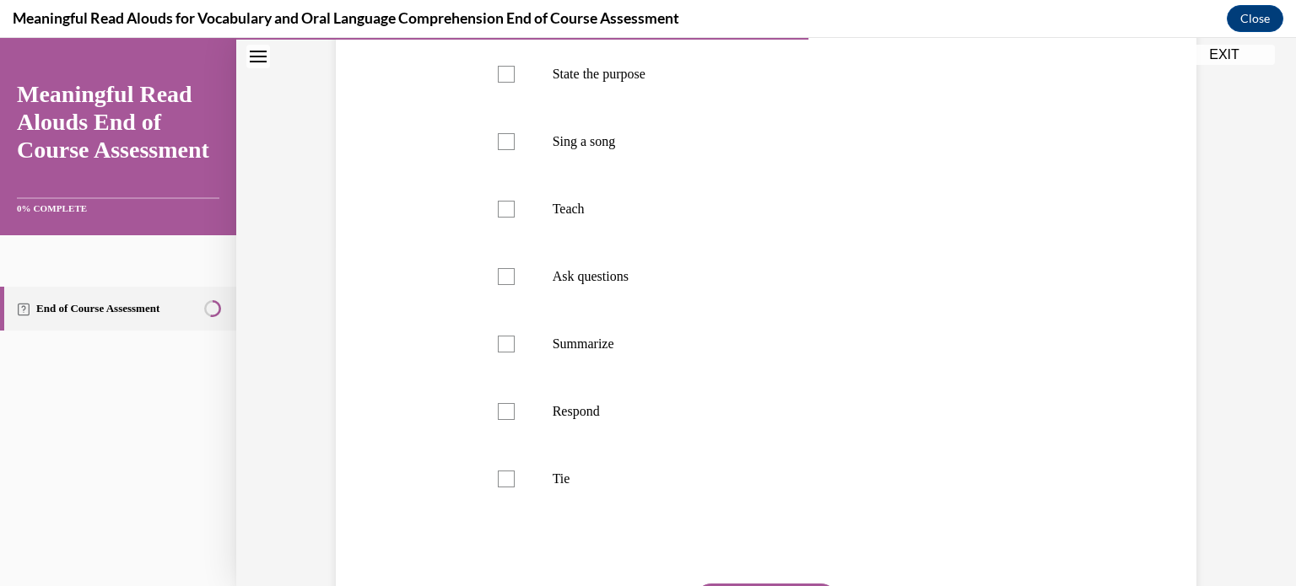
click at [511, 81] on label "State the purpose" at bounding box center [766, 73] width 571 height 67
click at [511, 81] on input "State the purpose" at bounding box center [506, 74] width 17 height 17
checkbox input "true"
click at [491, 191] on label "Teach" at bounding box center [766, 208] width 571 height 67
click at [498, 201] on input "Teach" at bounding box center [506, 209] width 17 height 17
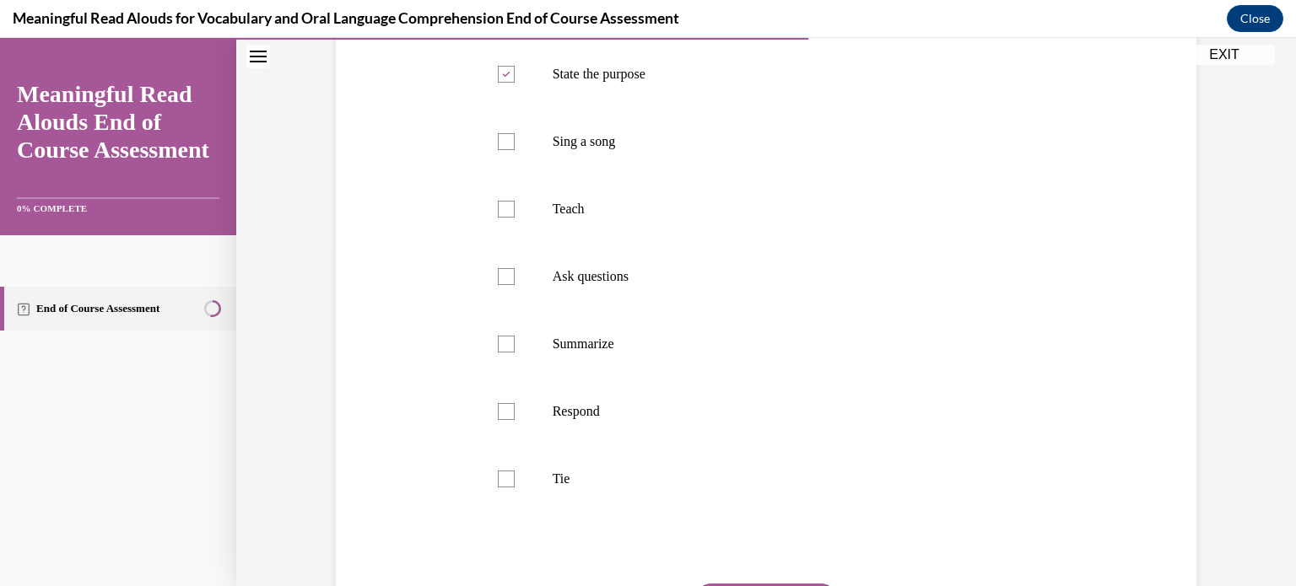
checkbox input "true"
click at [510, 293] on label "Ask questions" at bounding box center [766, 276] width 571 height 67
click at [510, 285] on input "Ask questions" at bounding box center [506, 276] width 17 height 17
checkbox input "true"
click at [508, 409] on label "Respond" at bounding box center [766, 411] width 571 height 67
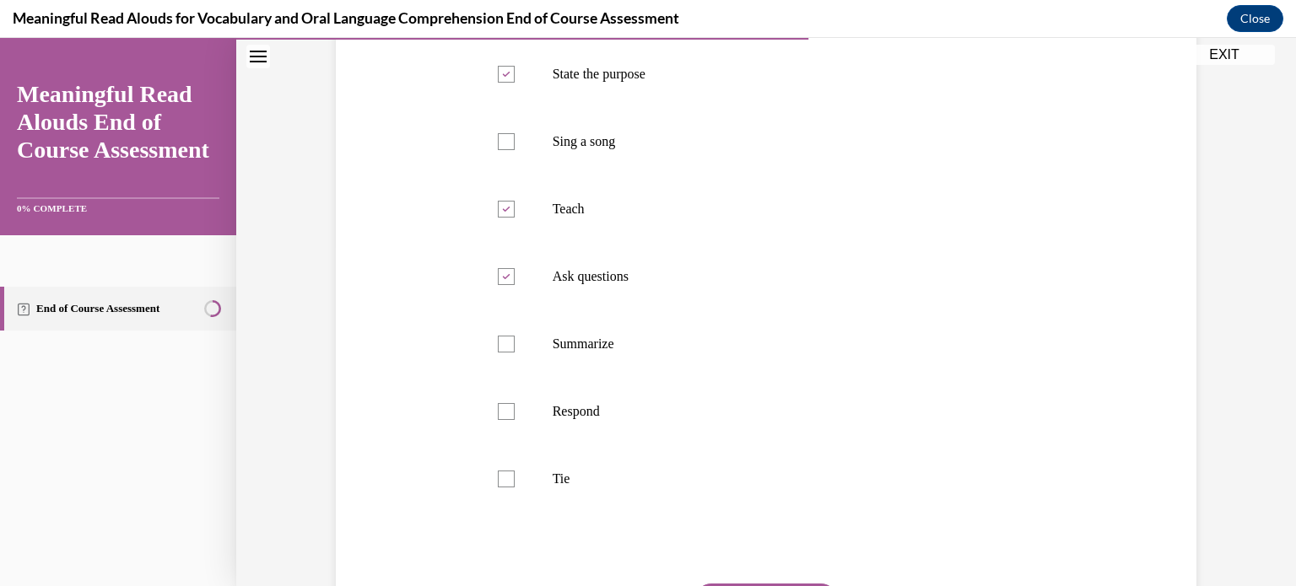
click at [508, 409] on input "Respond" at bounding box center [506, 411] width 17 height 17
checkbox input "true"
click at [499, 485] on div at bounding box center [506, 479] width 17 height 17
click at [499, 485] on input "Tie" at bounding box center [506, 479] width 17 height 17
checkbox input "true"
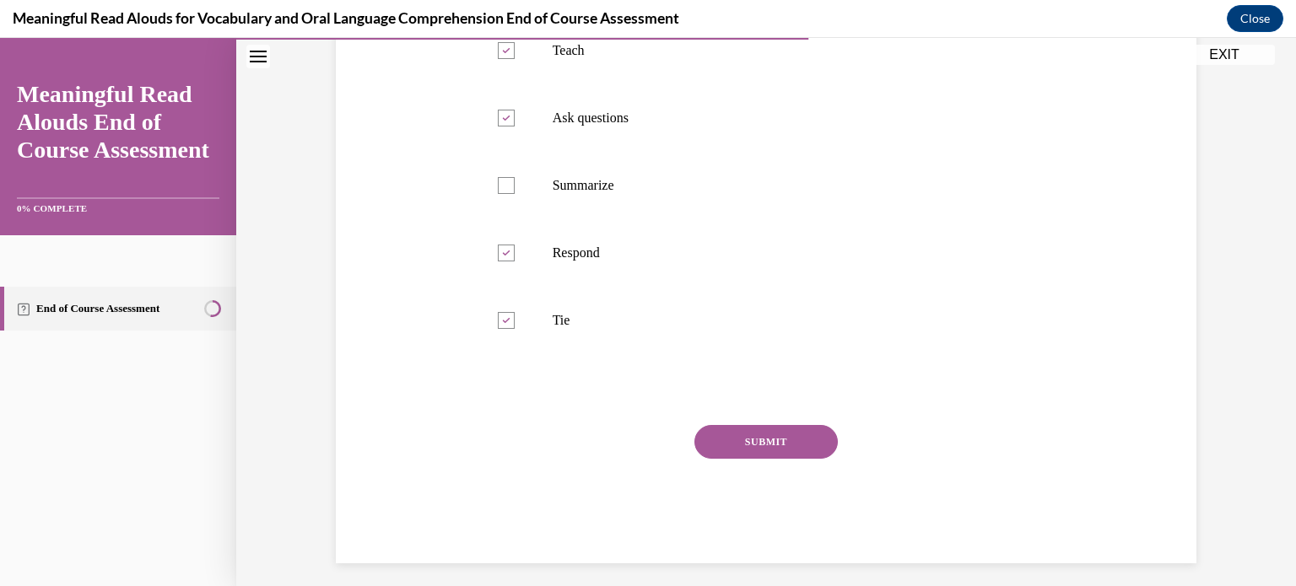
scroll to position [510, 0]
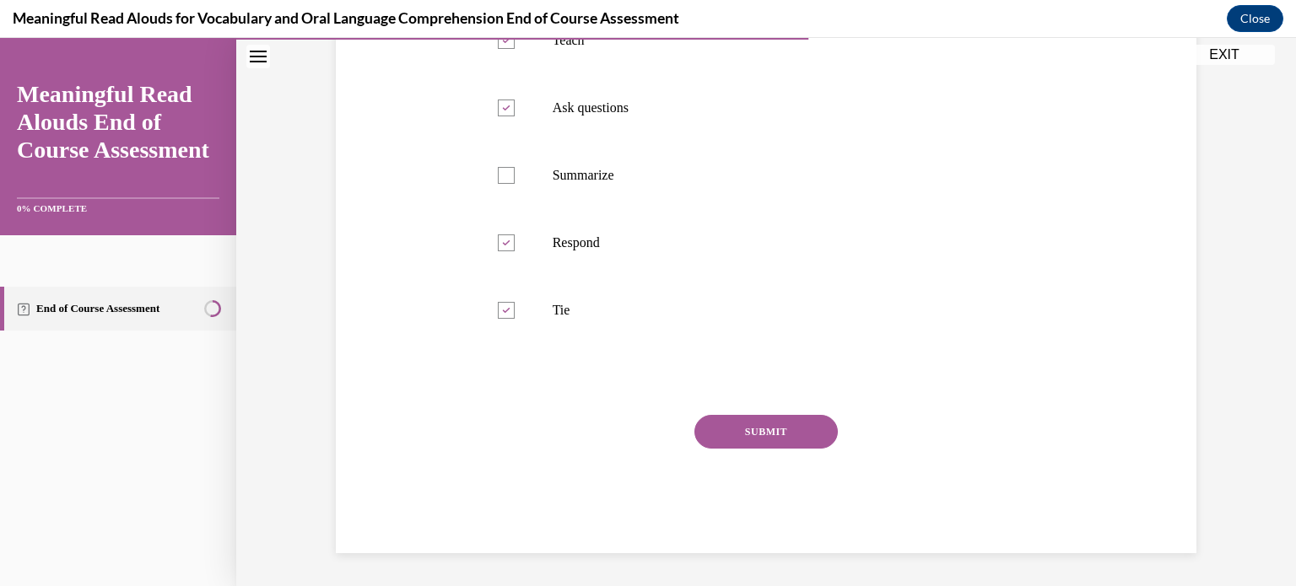
click at [781, 433] on button "SUBMIT" at bounding box center [765, 432] width 143 height 34
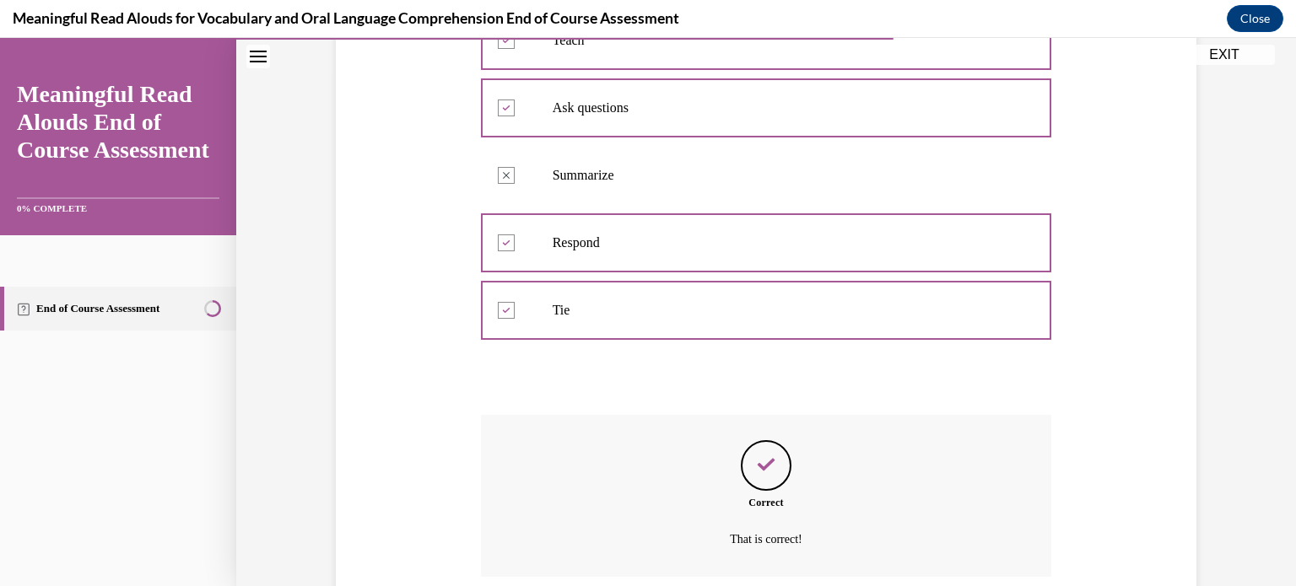
scroll to position [646, 0]
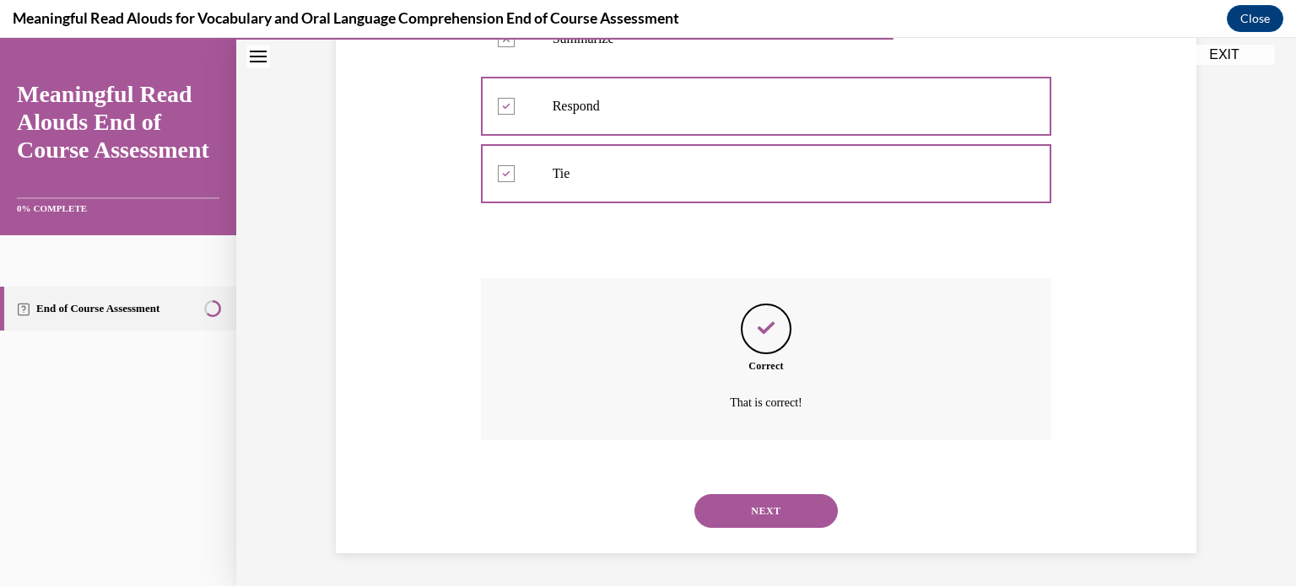
click at [776, 499] on button "NEXT" at bounding box center [765, 511] width 143 height 34
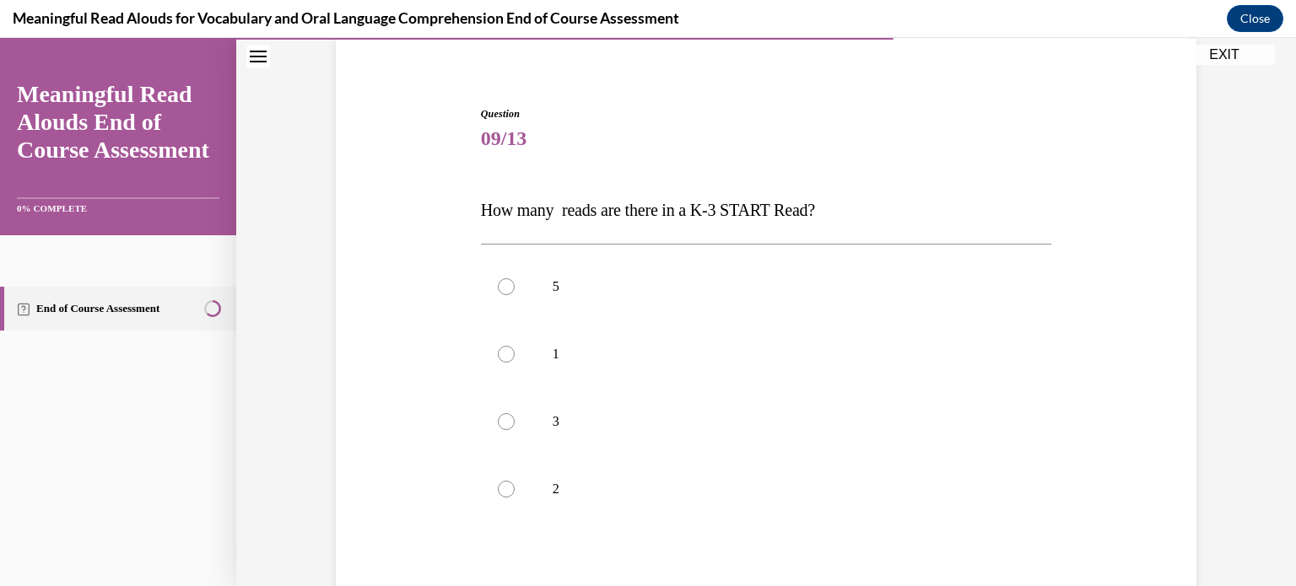
scroll to position [169, 0]
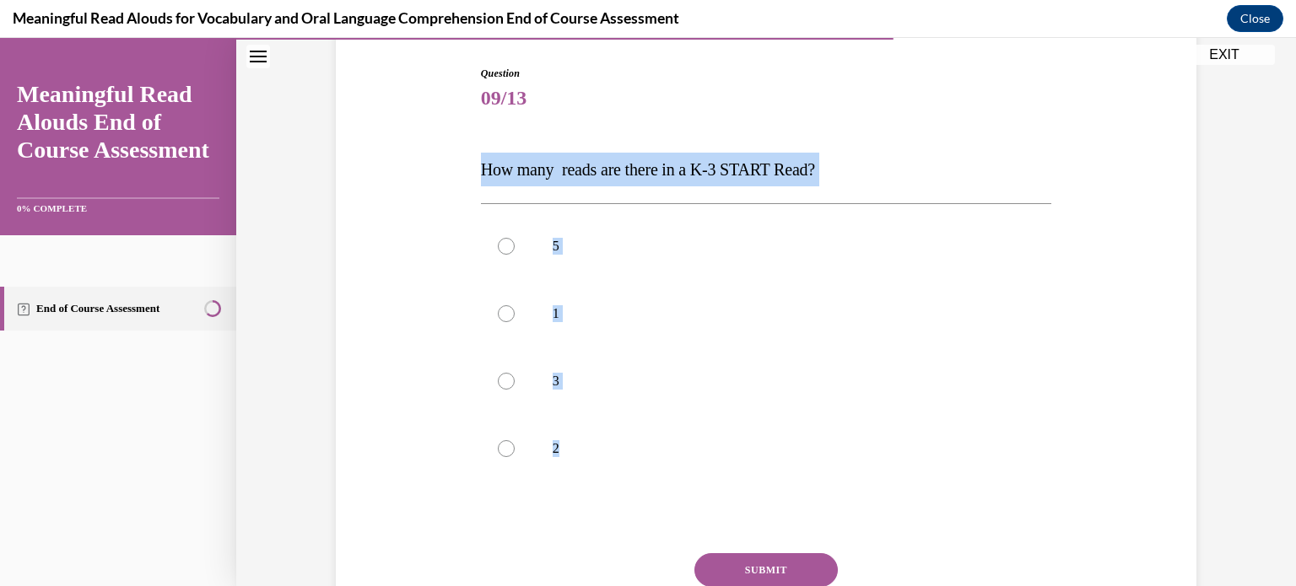
drag, startPoint x: 467, startPoint y: 164, endPoint x: 594, endPoint y: 446, distance: 308.9
click at [594, 446] on div "Question 09/13 How many reads are there in a K-3 START Read? 5 1 3 2 Incorrect …" at bounding box center [766, 353] width 869 height 677
copy div "How many reads are there in a K-3 START Read? 5 1 3 2"
click at [591, 244] on p "5" at bounding box center [781, 246] width 457 height 17
click at [515, 244] on input "5" at bounding box center [506, 246] width 17 height 17
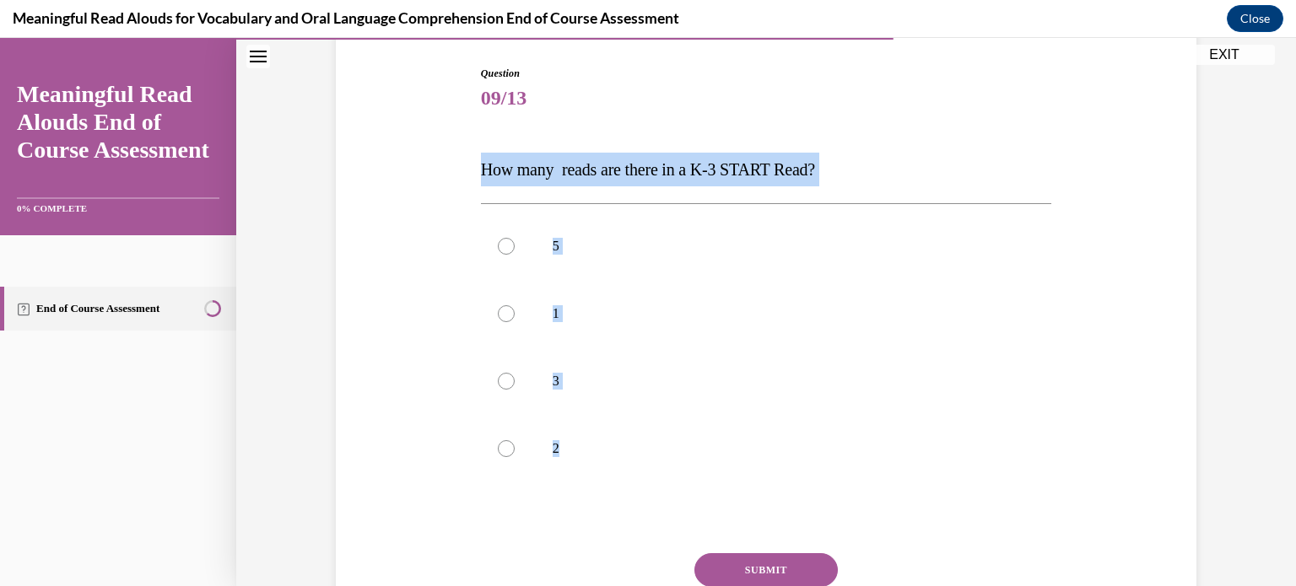
radio input "true"
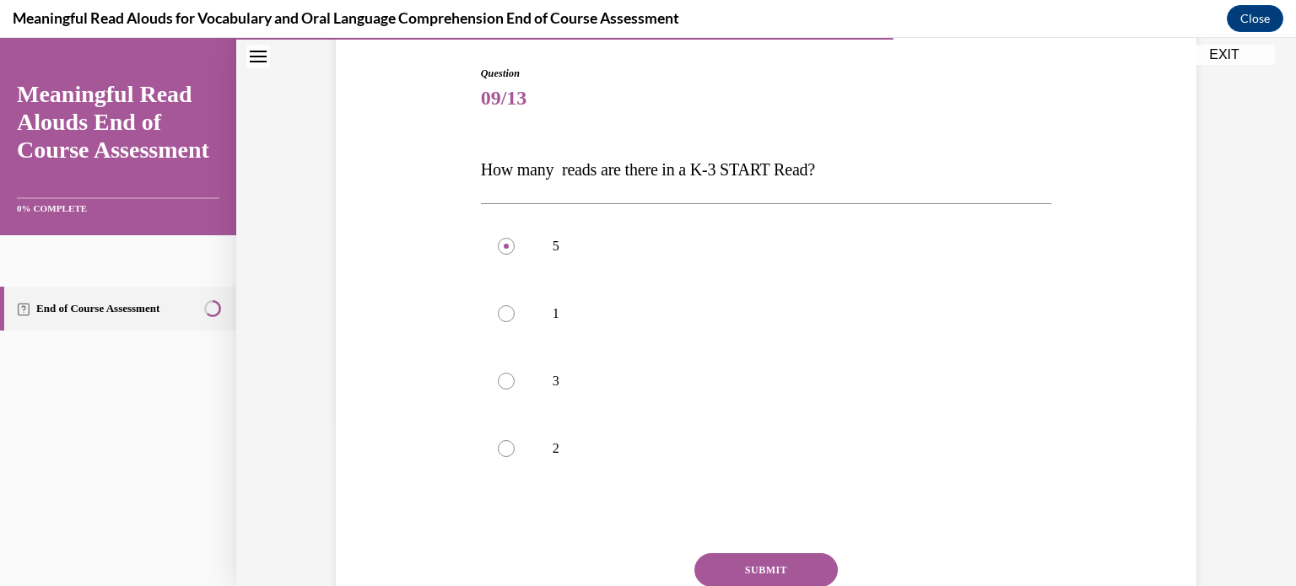
click at [486, 389] on label "3" at bounding box center [766, 381] width 571 height 67
click at [498, 389] on input "3" at bounding box center [506, 381] width 17 height 17
radio input "true"
click at [759, 554] on button "SUBMIT" at bounding box center [765, 570] width 143 height 34
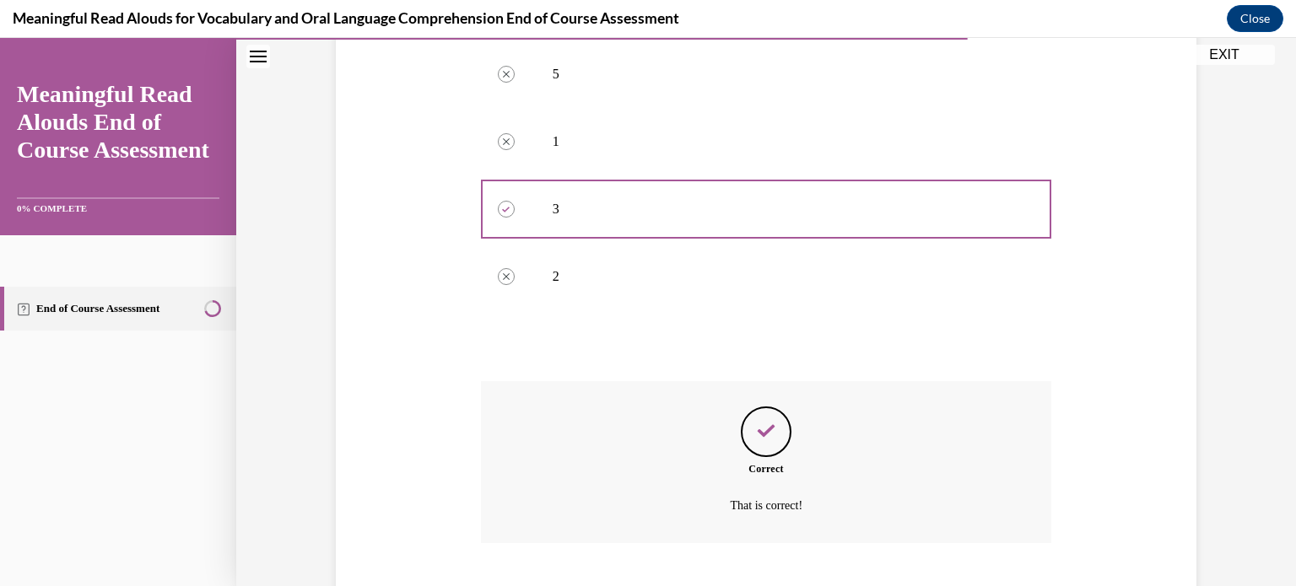
scroll to position [444, 0]
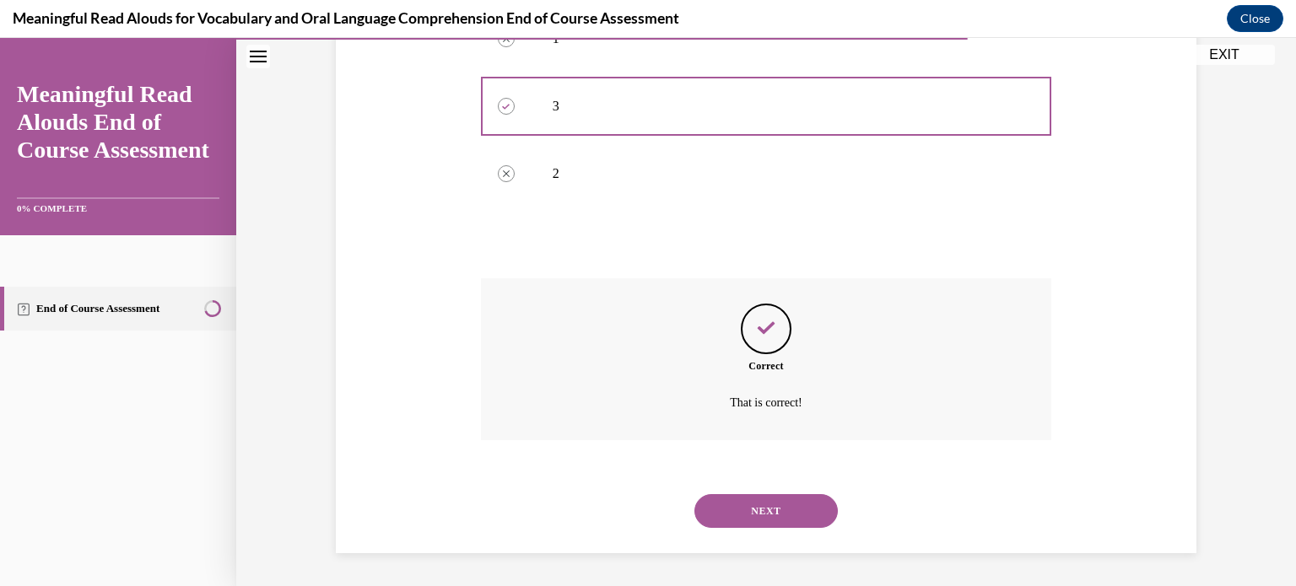
click at [786, 506] on button "NEXT" at bounding box center [765, 511] width 143 height 34
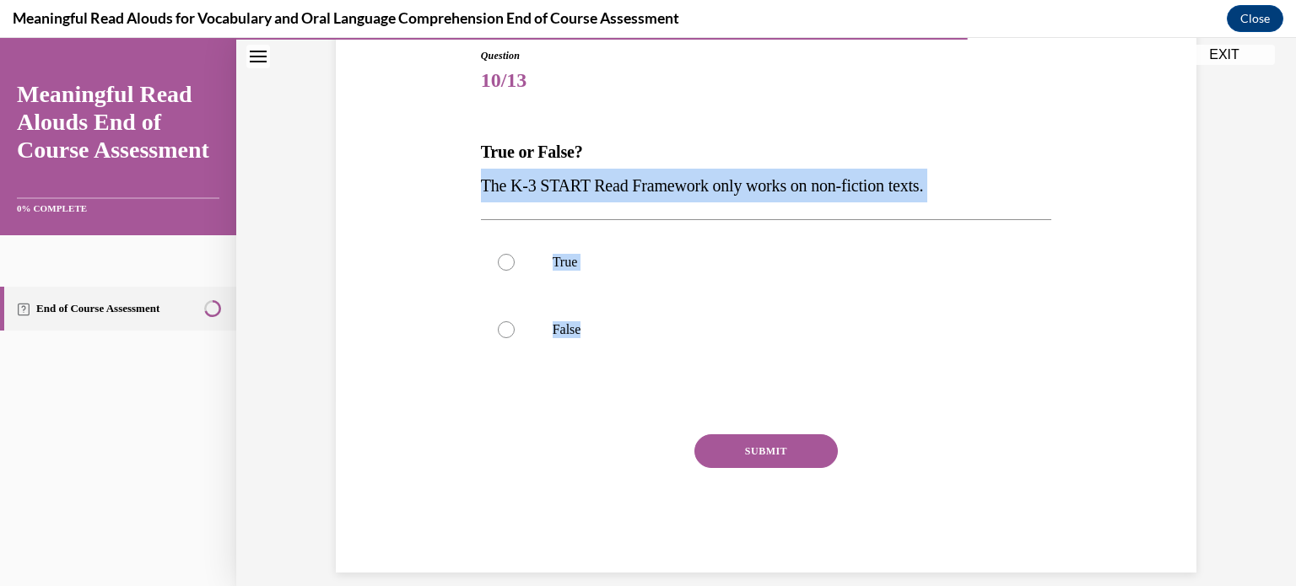
drag, startPoint x: 469, startPoint y: 185, endPoint x: 617, endPoint y: 340, distance: 214.2
click at [617, 340] on div "Question 10/13 True or False? The K-3 START Read Framework only works on non-fi…" at bounding box center [766, 284] width 869 height 575
copy div "The K-3 START Read Framework only works on non-fiction texts. True False"
click at [614, 333] on p "False" at bounding box center [781, 329] width 457 height 17
click at [515, 333] on input "False" at bounding box center [506, 329] width 17 height 17
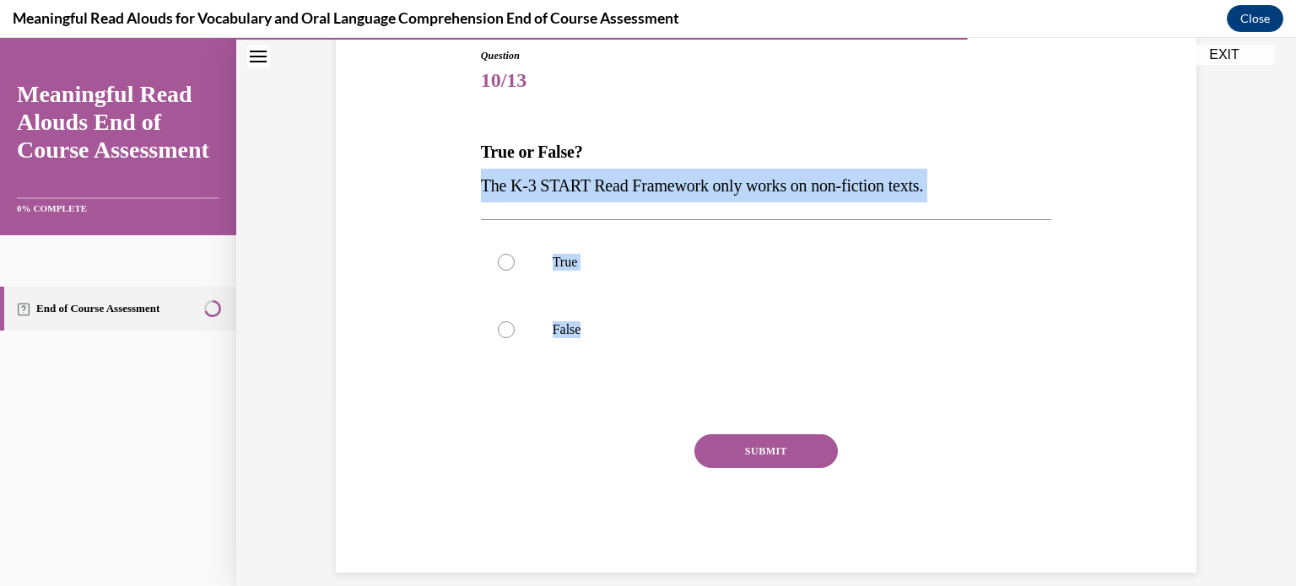
radio input "true"
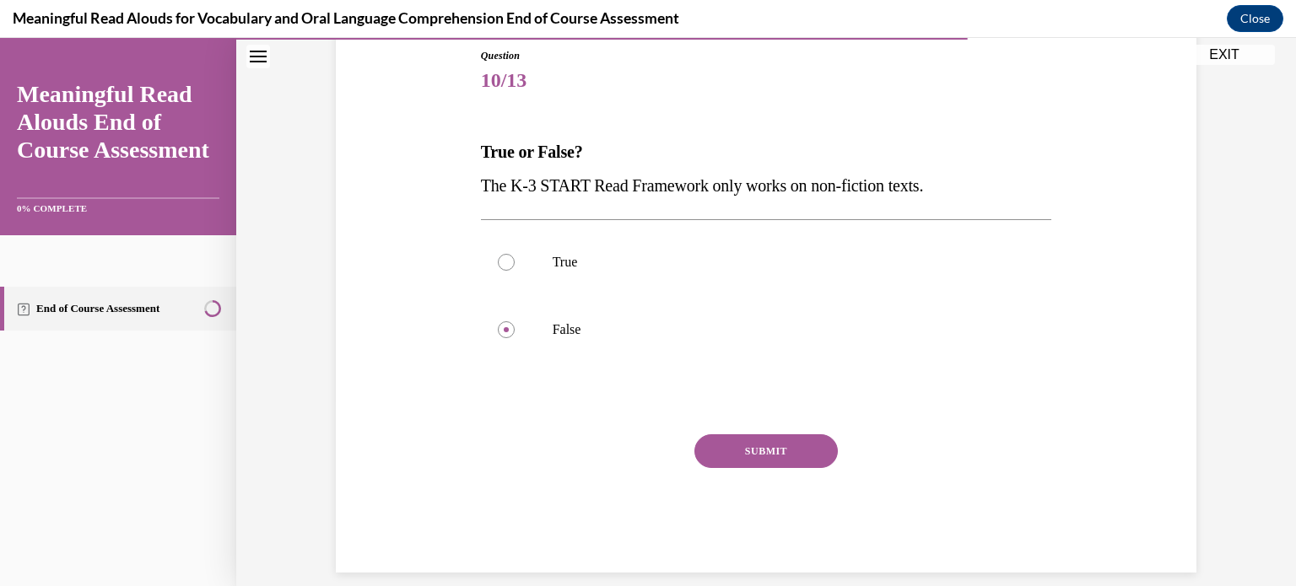
click at [698, 441] on button "SUBMIT" at bounding box center [765, 451] width 143 height 34
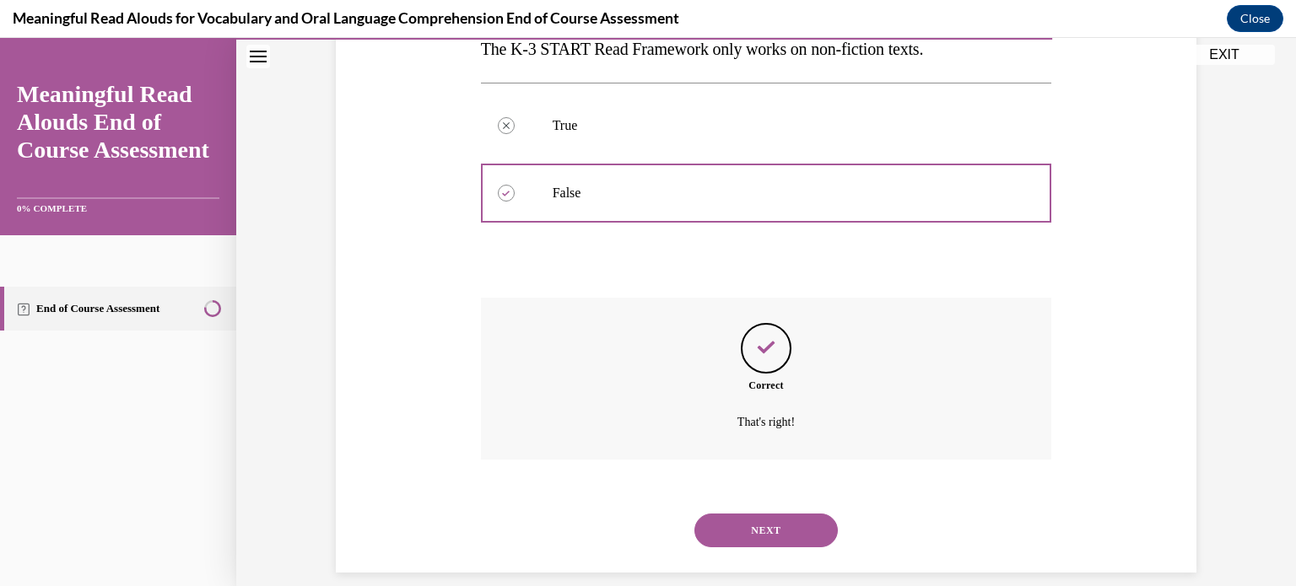
scroll to position [342, 0]
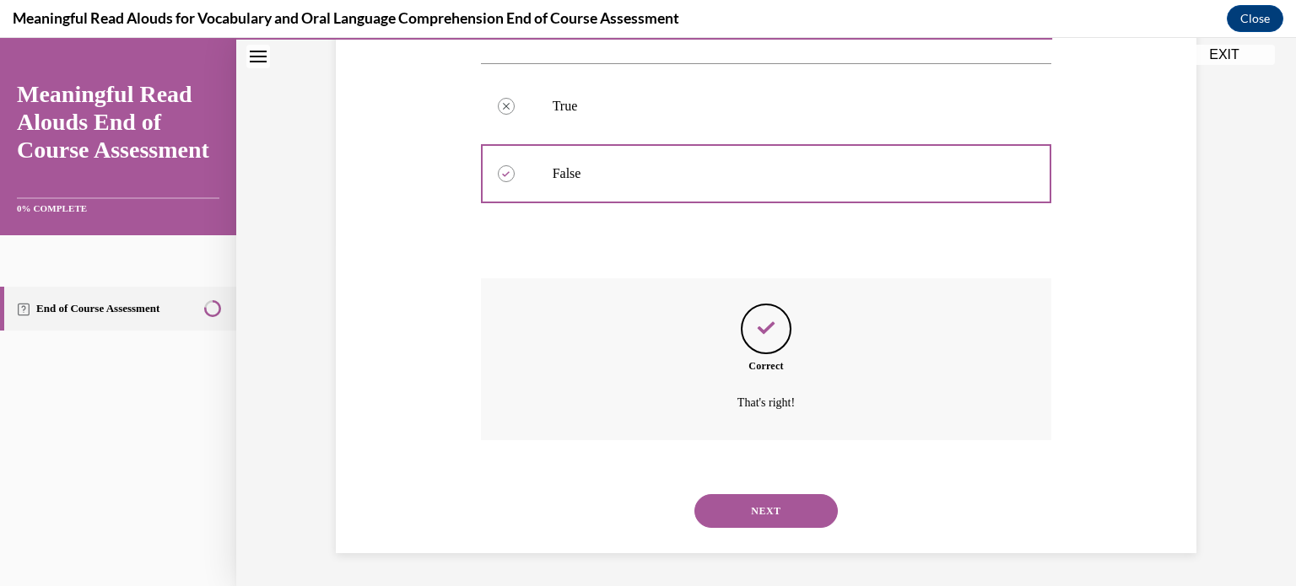
click at [697, 508] on button "NEXT" at bounding box center [765, 511] width 143 height 34
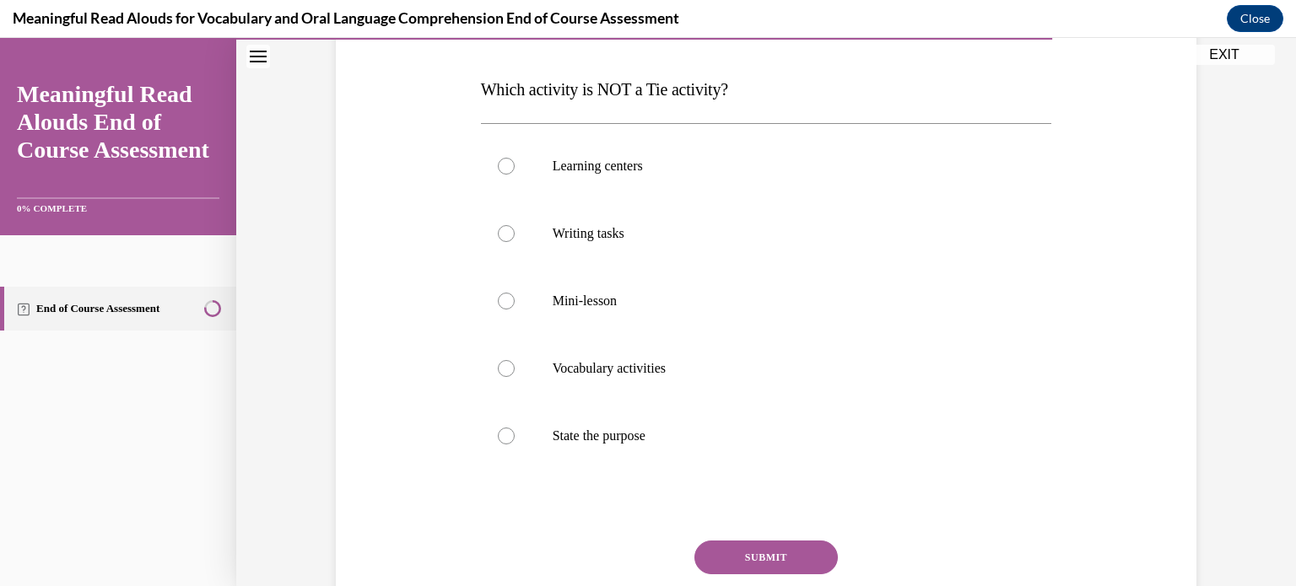
scroll to position [253, 0]
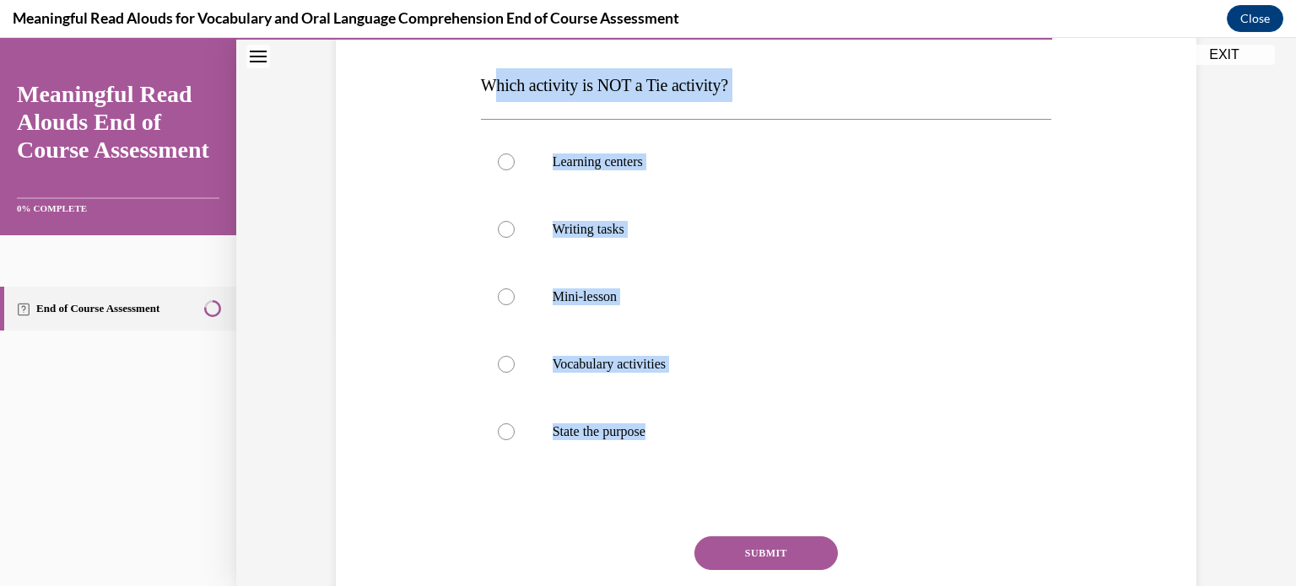
drag, startPoint x: 488, startPoint y: 73, endPoint x: 691, endPoint y: 435, distance: 414.7
click at [691, 435] on div "Question 11/13 Which activity is NOT a Tie activity? Learning centers Writing t…" at bounding box center [766, 327] width 571 height 693
copy div "hich activity is NOT a Tie activity? Learning centers Writing tasks Mini-lesson…"
click at [428, 256] on div "Question 11/13 Which activity is NOT a Tie activity? Learning centers Writing t…" at bounding box center [766, 303] width 869 height 744
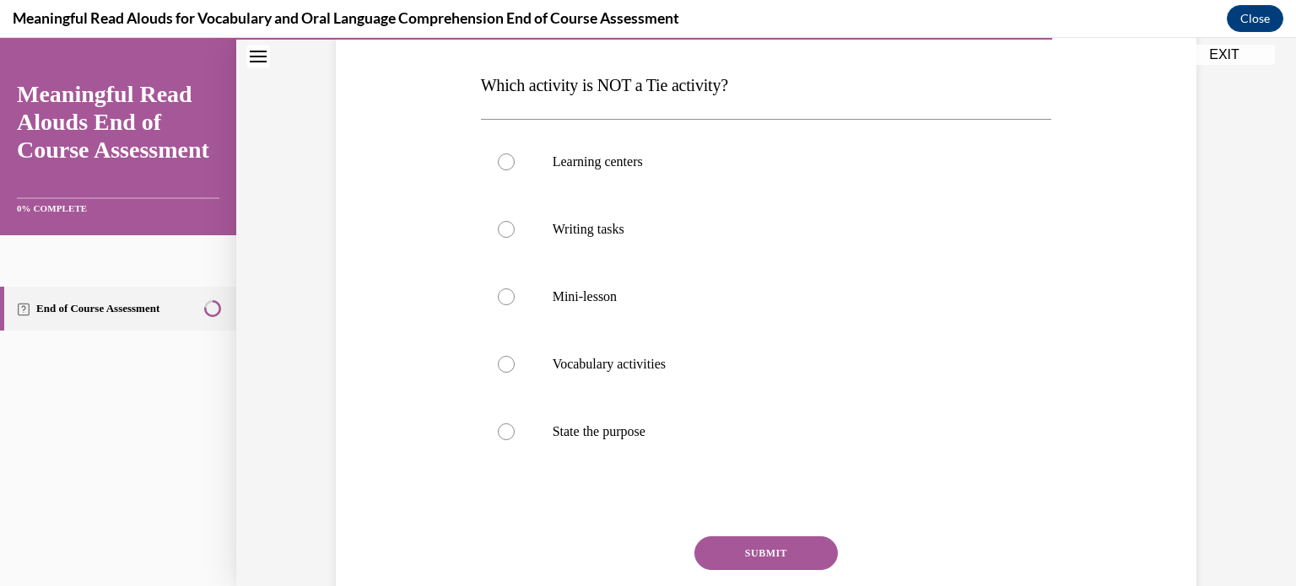
drag, startPoint x: 605, startPoint y: 438, endPoint x: 734, endPoint y: 53, distance: 405.7
click at [605, 438] on p "State the purpose" at bounding box center [781, 431] width 457 height 17
click at [515, 438] on input "State the purpose" at bounding box center [506, 431] width 17 height 17
radio input "true"
click at [752, 550] on button "SUBMIT" at bounding box center [765, 554] width 143 height 34
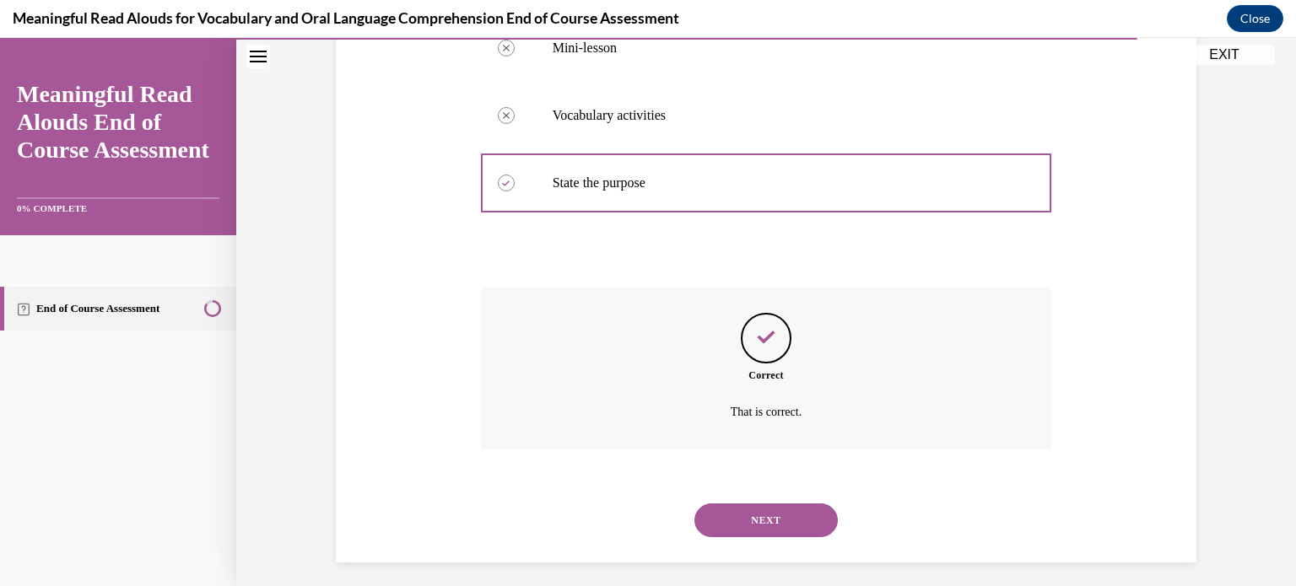
scroll to position [511, 0]
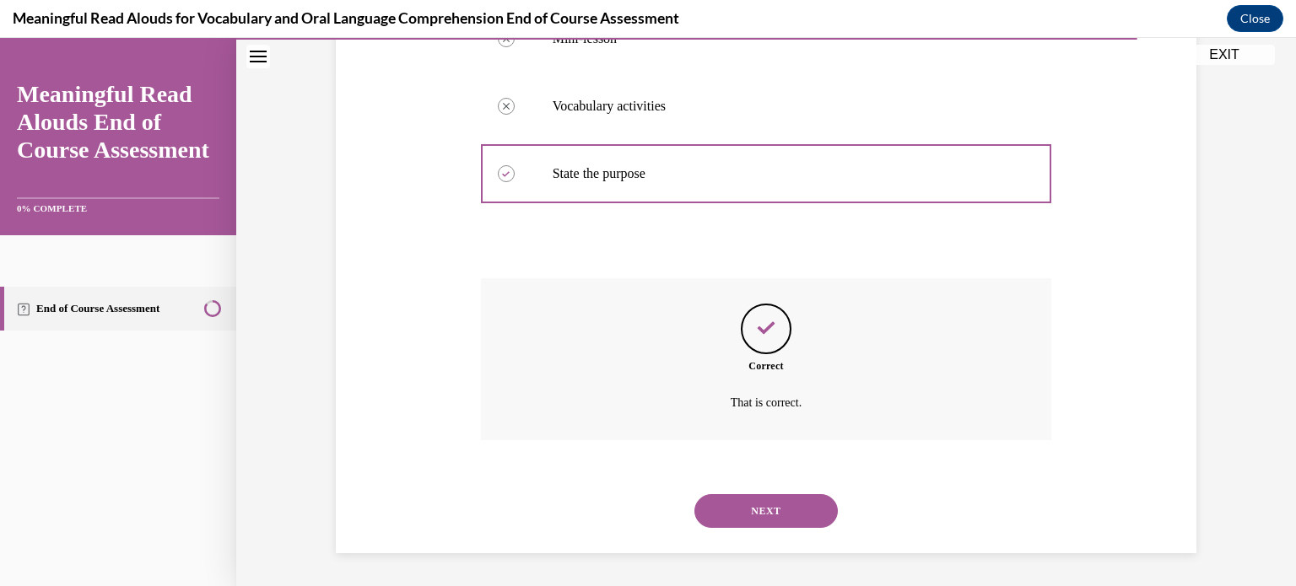
click at [784, 509] on button "NEXT" at bounding box center [765, 511] width 143 height 34
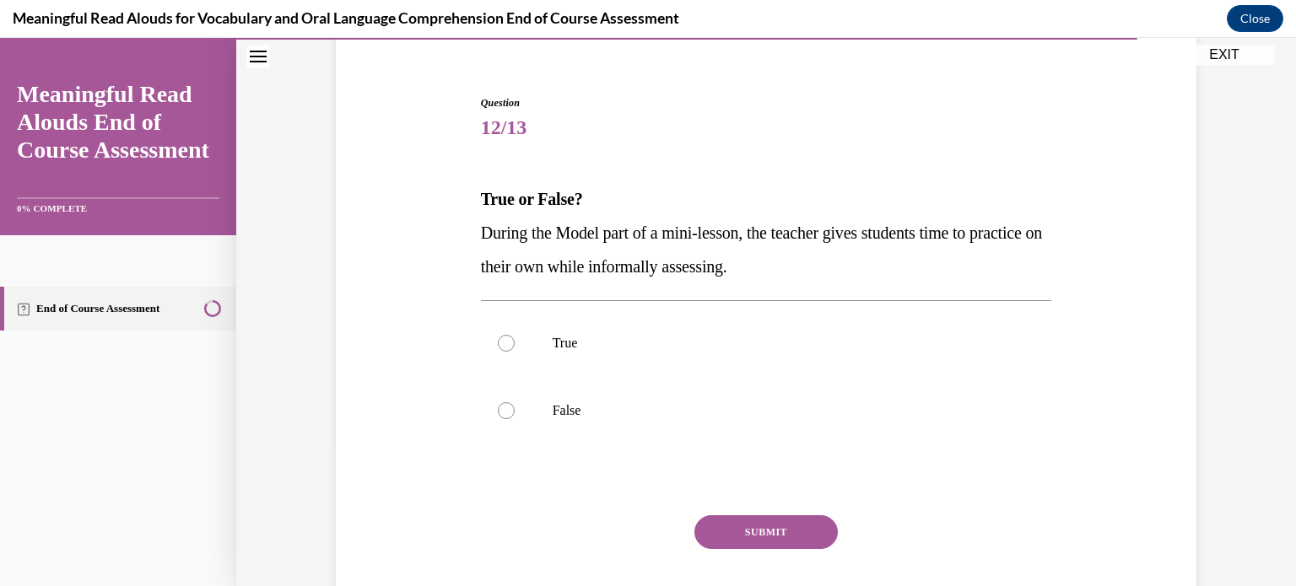
scroll to position [169, 0]
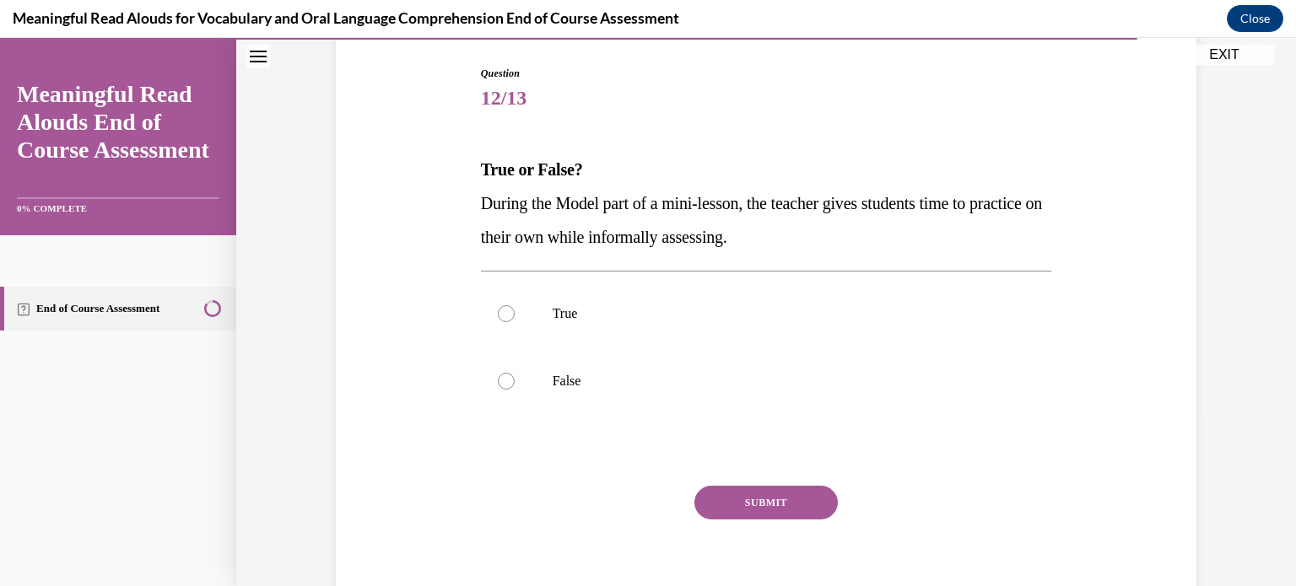
click at [813, 314] on p "True" at bounding box center [781, 313] width 457 height 17
click at [515, 314] on input "True" at bounding box center [506, 313] width 17 height 17
radio input "true"
click at [806, 510] on button "SUBMIT" at bounding box center [765, 503] width 143 height 34
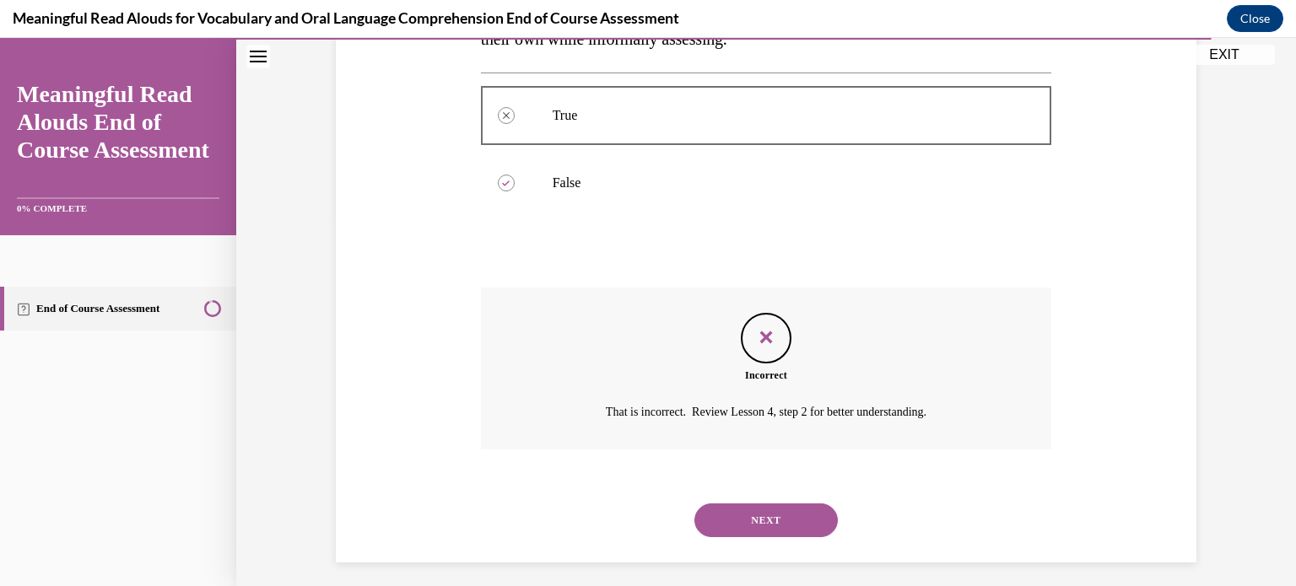
scroll to position [376, 0]
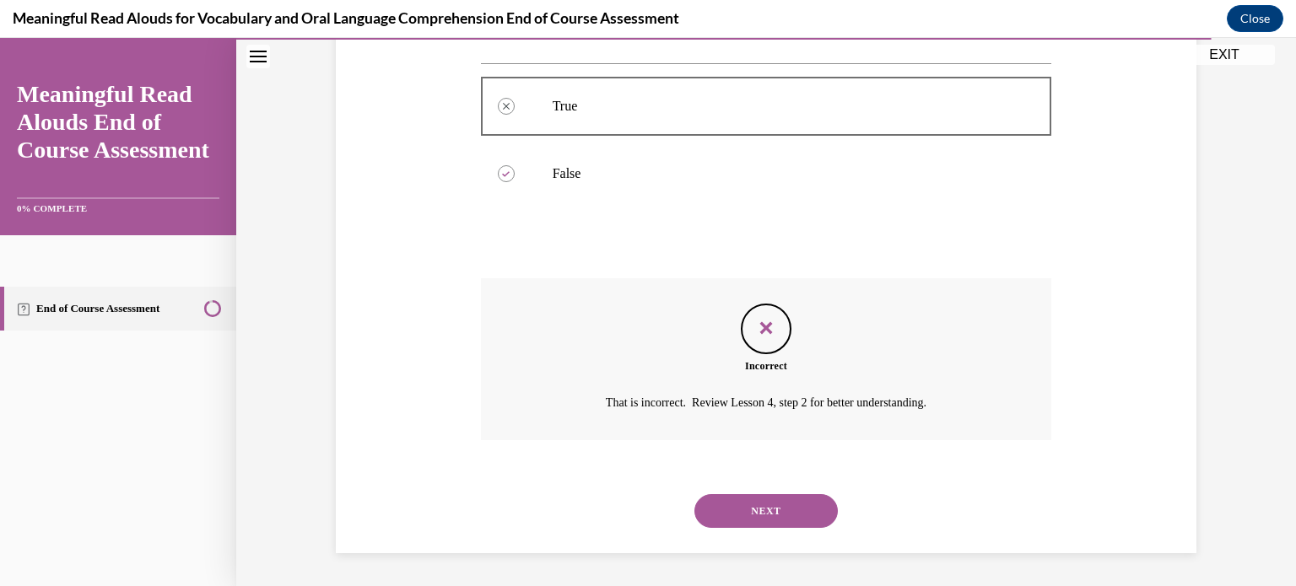
click at [798, 508] on button "NEXT" at bounding box center [765, 511] width 143 height 34
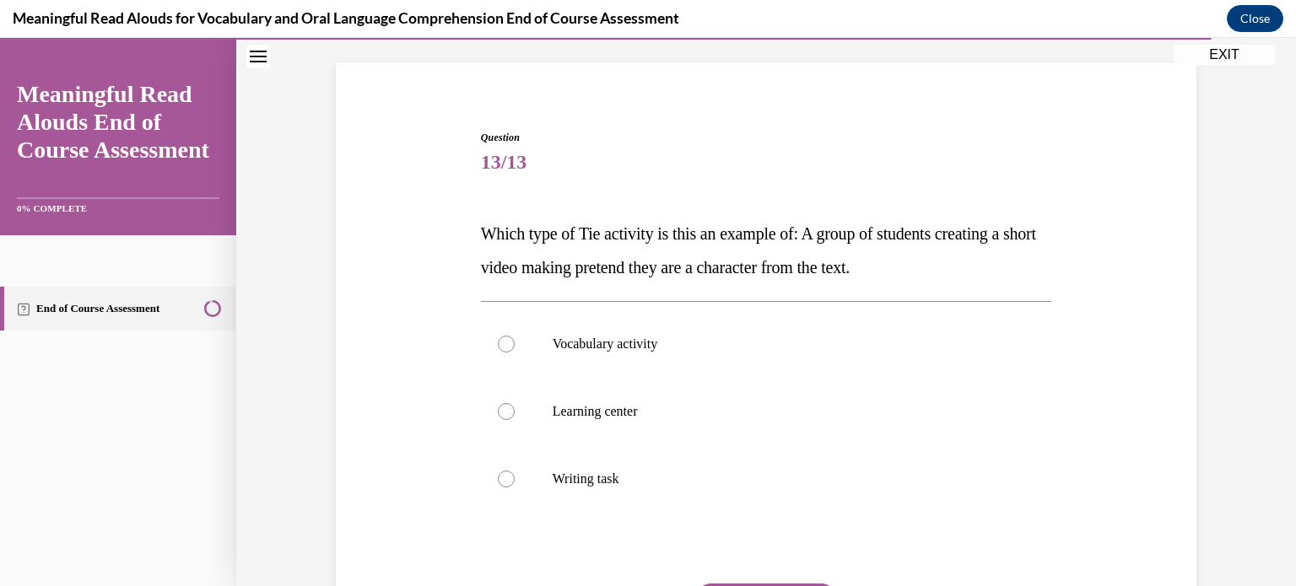
scroll to position [189, 0]
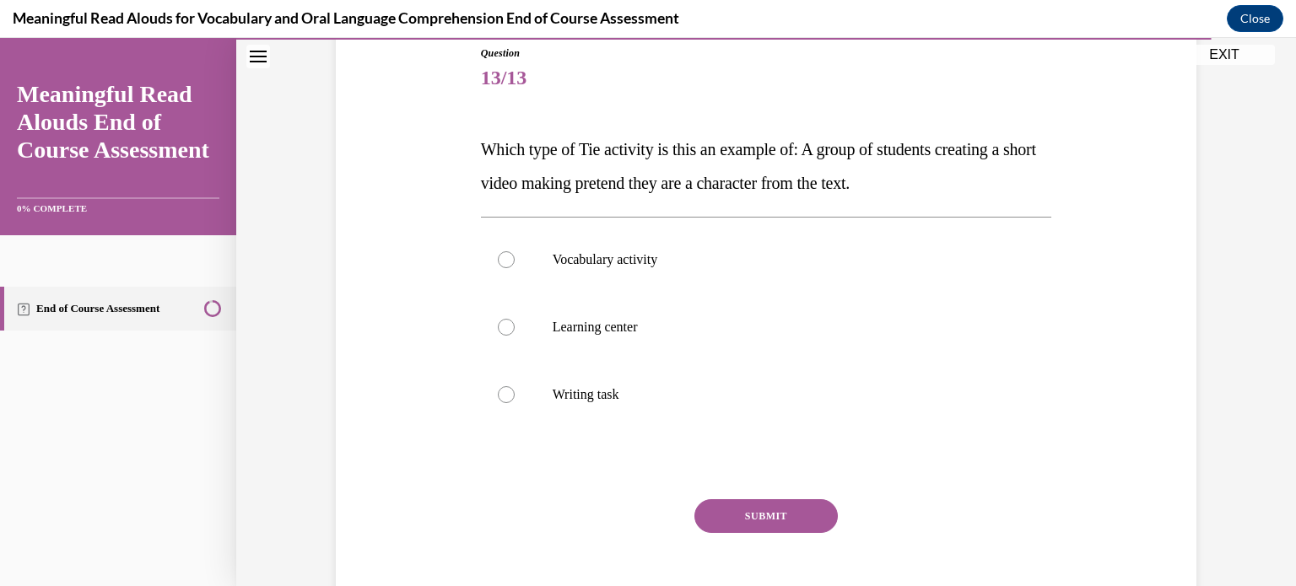
click at [545, 337] on label "Learning center" at bounding box center [766, 327] width 571 height 67
click at [515, 336] on input "Learning center" at bounding box center [506, 327] width 17 height 17
radio input "true"
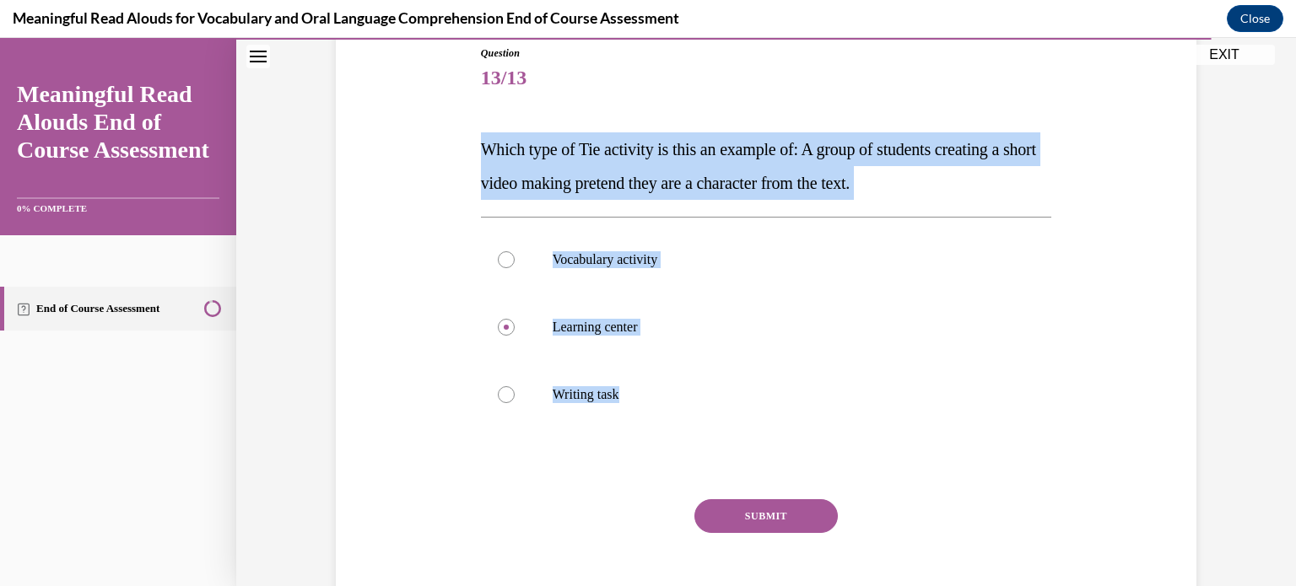
drag, startPoint x: 461, startPoint y: 148, endPoint x: 651, endPoint y: 391, distance: 309.0
click at [651, 391] on div "Question 13/13 Which type of Tie activity is this an example of: A group of stu…" at bounding box center [766, 316] width 869 height 643
copy div "Which type of Tie activity is this an example of: A group of students creating …"
click at [733, 521] on button "SUBMIT" at bounding box center [765, 516] width 143 height 34
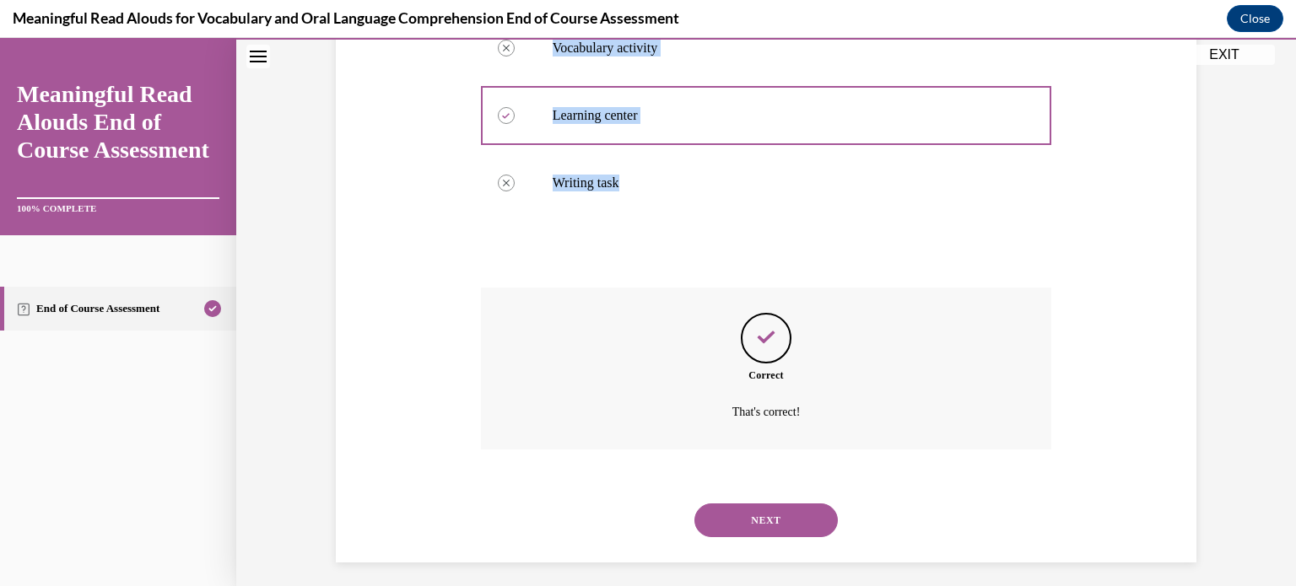
scroll to position [410, 0]
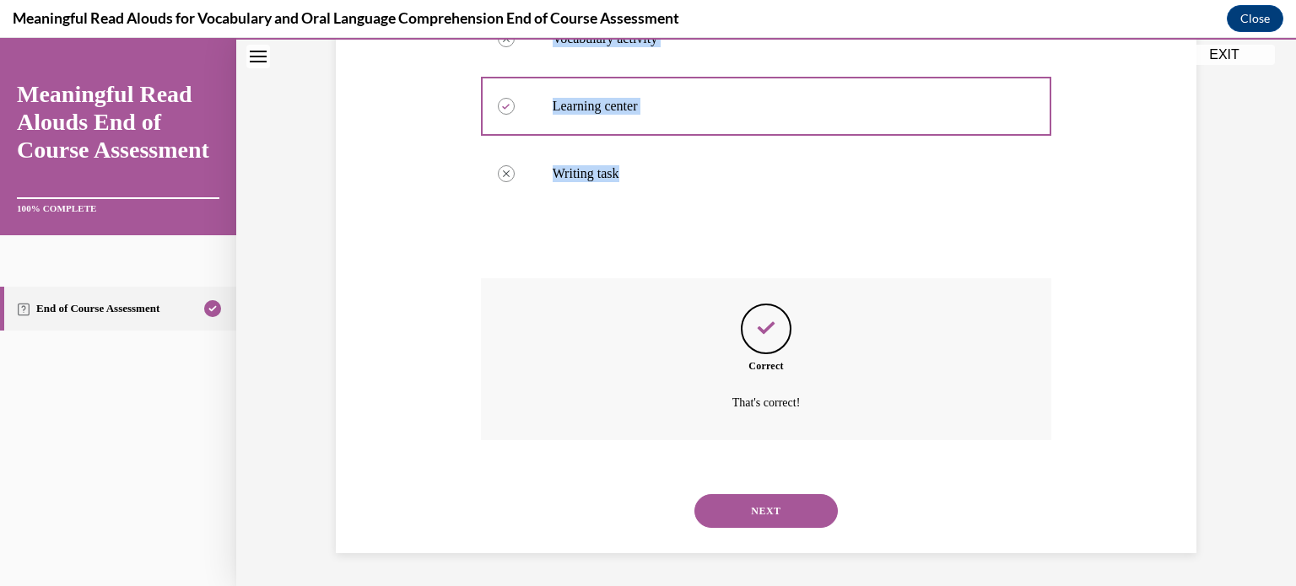
click at [785, 515] on button "NEXT" at bounding box center [765, 511] width 143 height 34
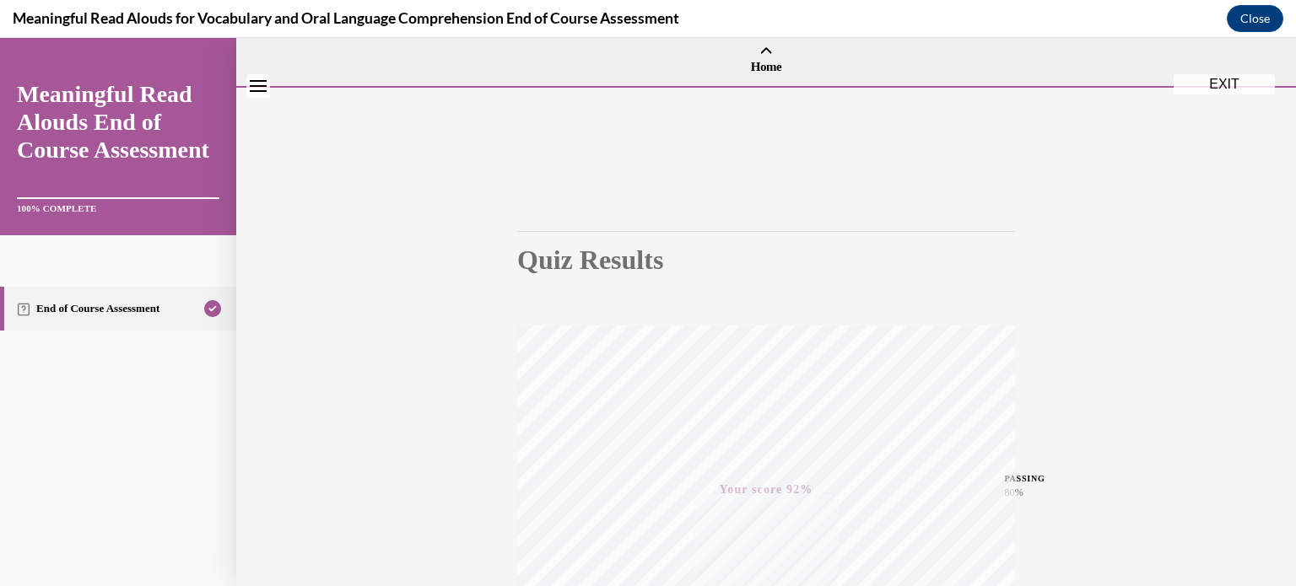
scroll to position [0, 0]
click at [1238, 104] on button "EXIT" at bounding box center [1223, 106] width 101 height 20
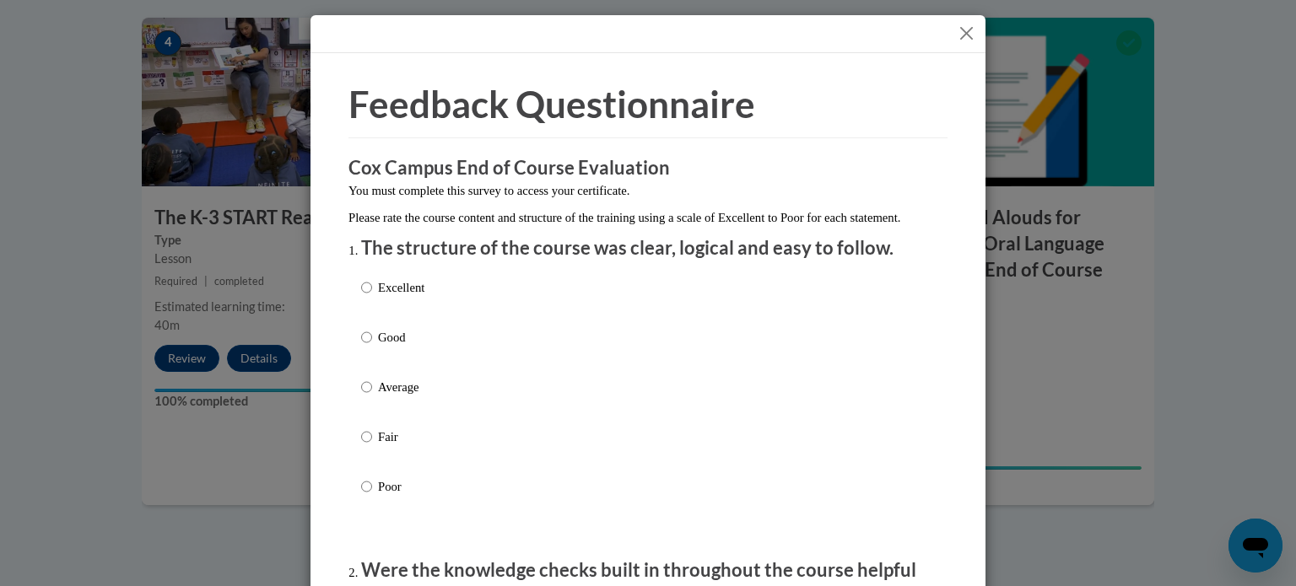
click at [474, 314] on div "Excellent Good Average Fair Poor" at bounding box center [648, 407] width 574 height 275
click at [391, 296] on p "Excellent" at bounding box center [401, 287] width 46 height 19
click at [372, 296] on input "Excellent" at bounding box center [366, 287] width 11 height 19
radio input "true"
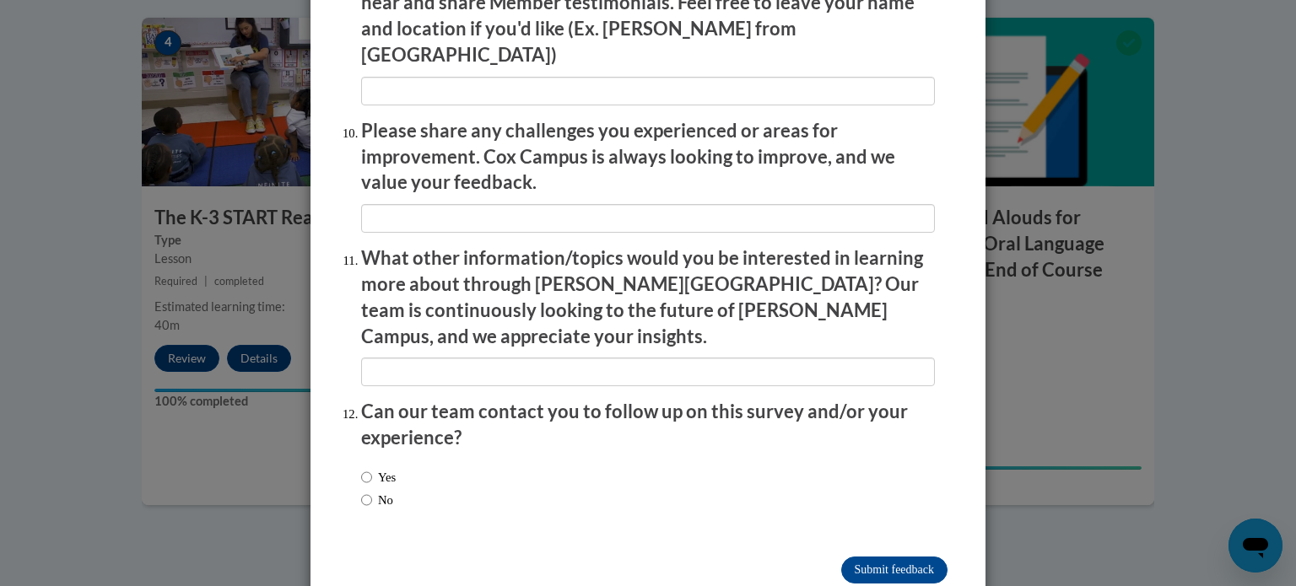
scroll to position [2926, 0]
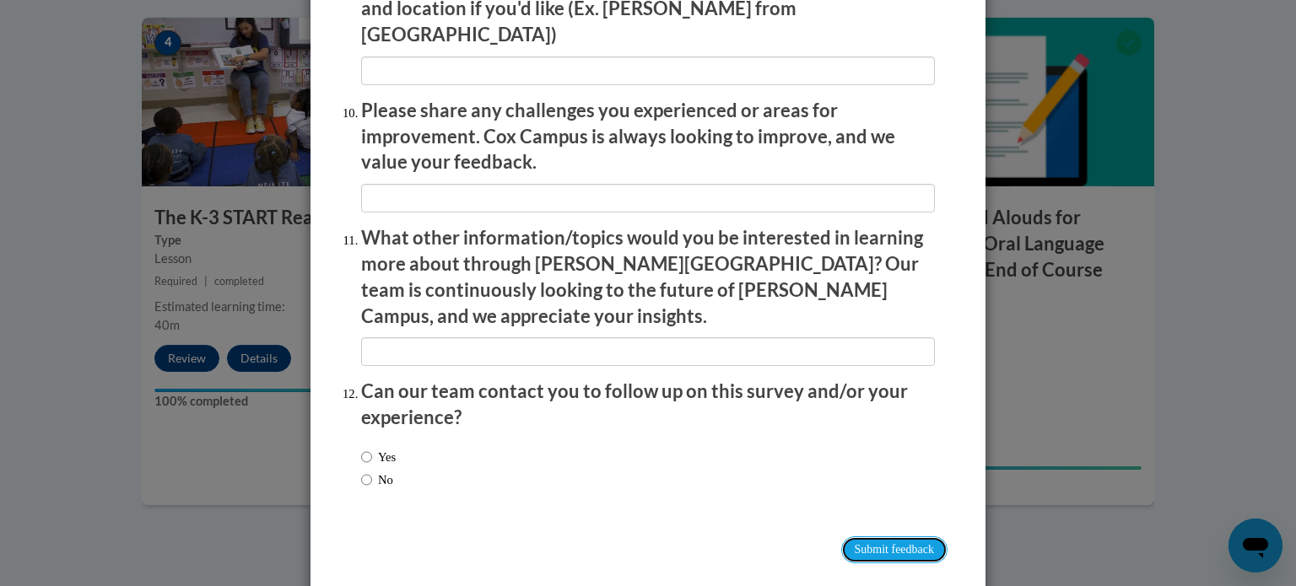
click at [860, 537] on input "Submit feedback" at bounding box center [894, 550] width 106 height 27
